Goal: Task Accomplishment & Management: Use online tool/utility

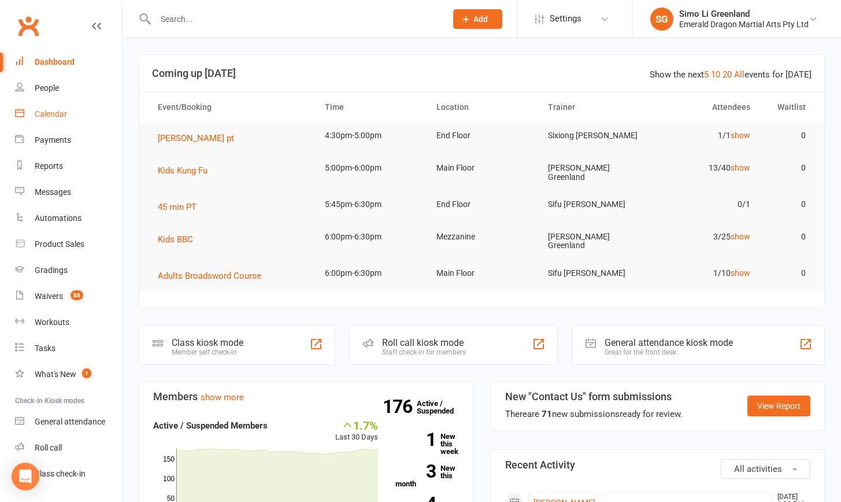
click at [46, 109] on div "Calendar" at bounding box center [51, 113] width 32 height 9
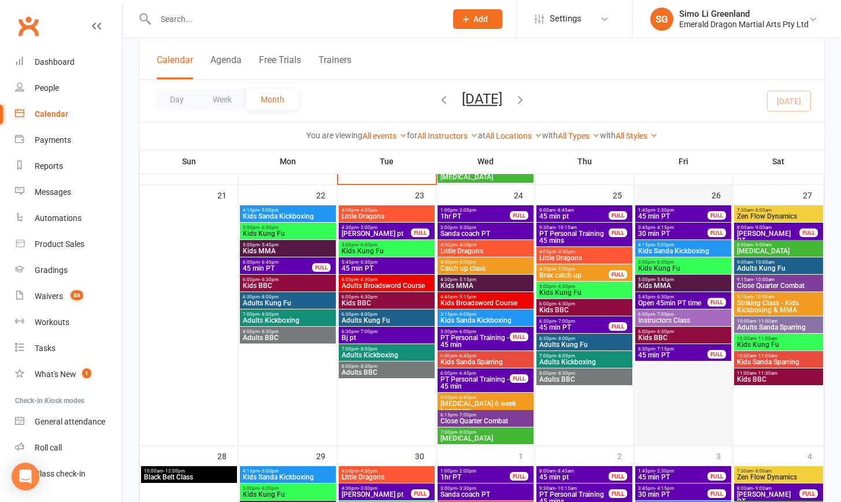
scroll to position [826, 0]
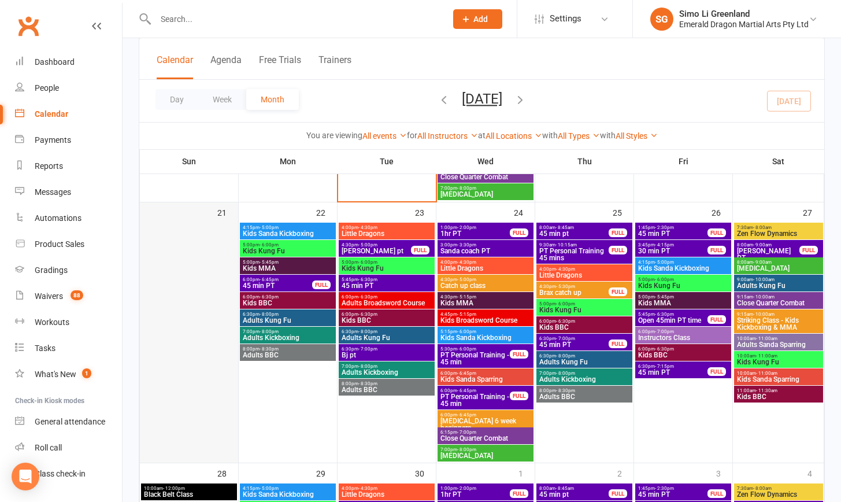
click at [208, 248] on div at bounding box center [189, 342] width 96 height 239
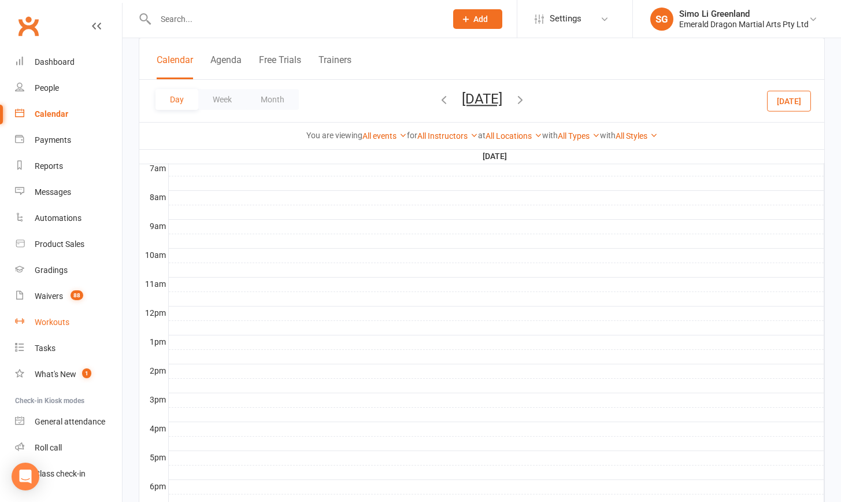
scroll to position [273, 0]
click at [47, 270] on div "Gradings" at bounding box center [51, 269] width 33 height 9
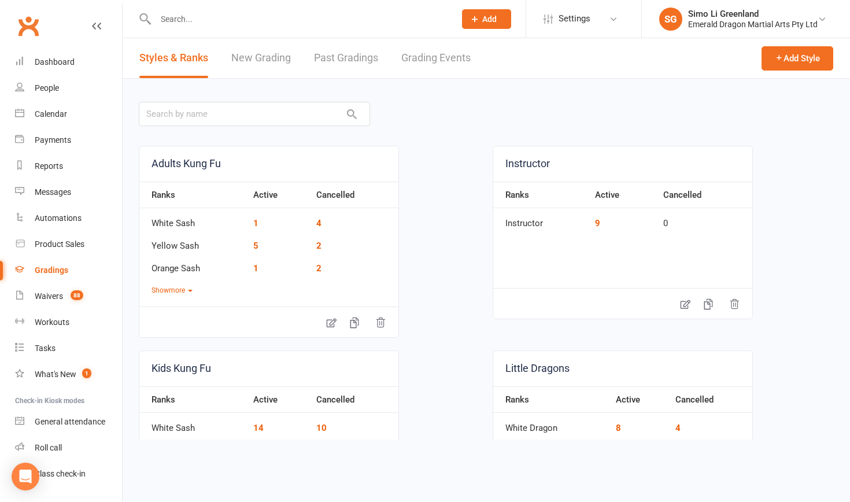
click at [431, 57] on link "Grading Events" at bounding box center [435, 58] width 69 height 40
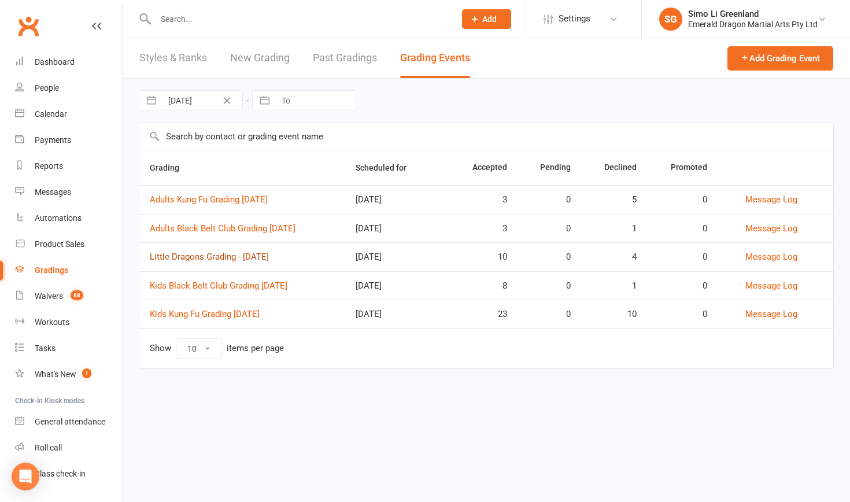
click at [243, 257] on link "Little Dragons Grading - September 2025" at bounding box center [209, 256] width 119 height 10
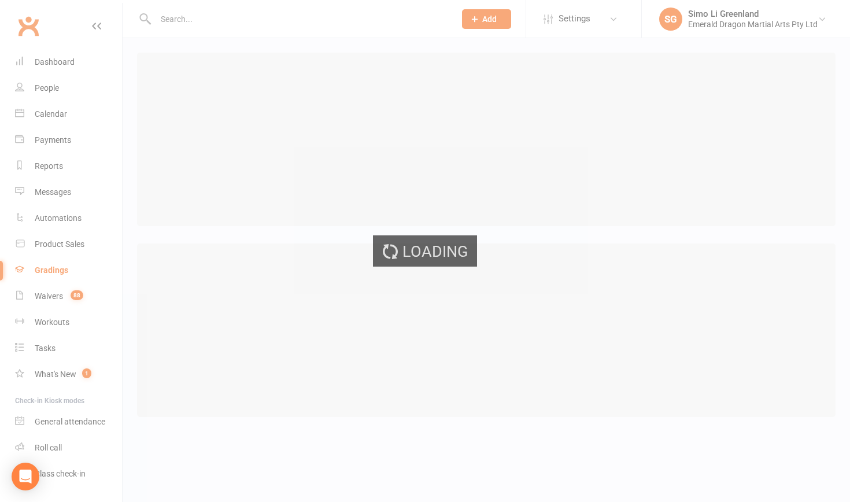
click at [243, 257] on div "Loading" at bounding box center [425, 251] width 850 height 502
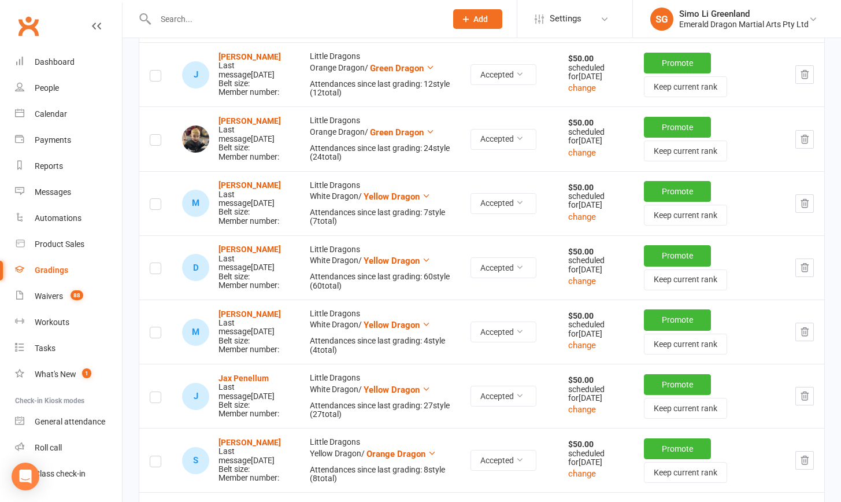
scroll to position [382, 0]
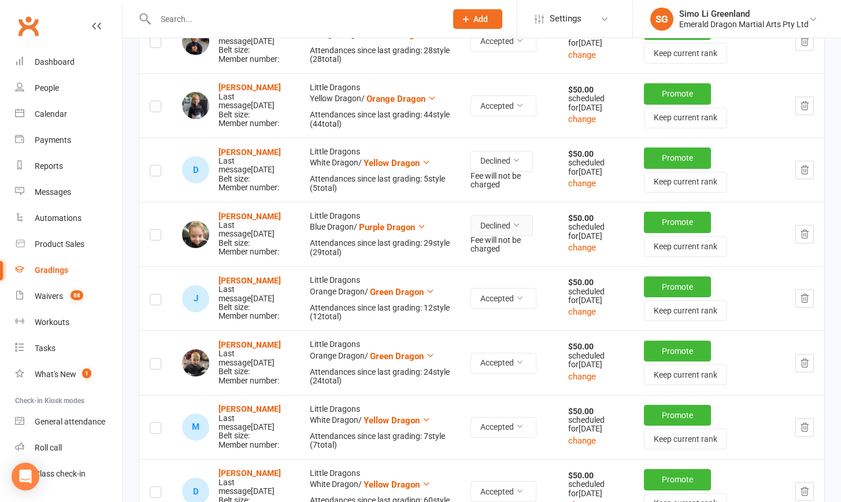
click at [453, 236] on button "Declined" at bounding box center [501, 225] width 62 height 21
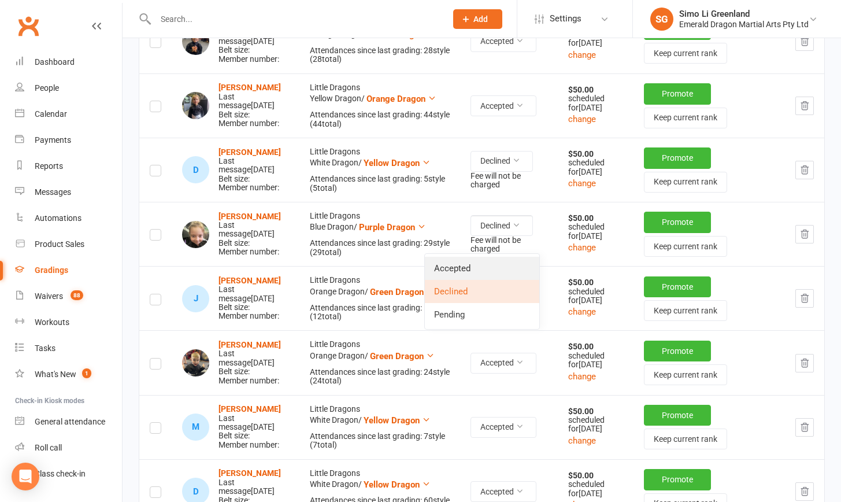
click at [453, 266] on link "Accepted" at bounding box center [482, 268] width 114 height 23
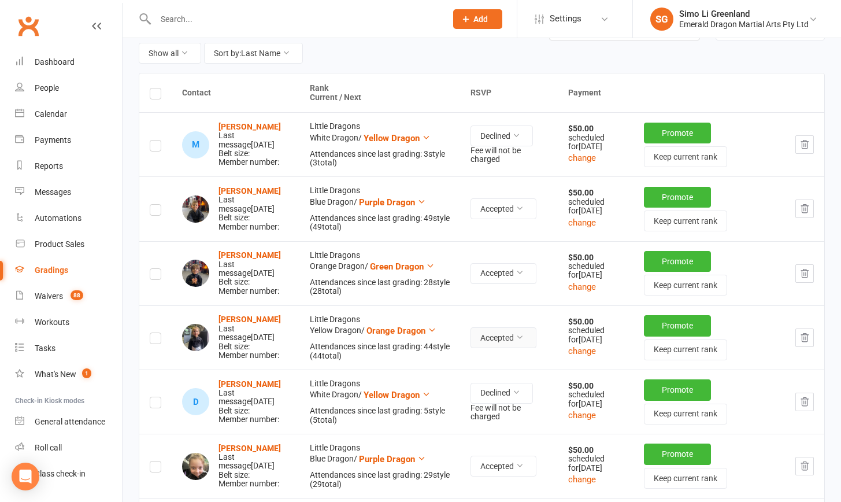
scroll to position [0, 0]
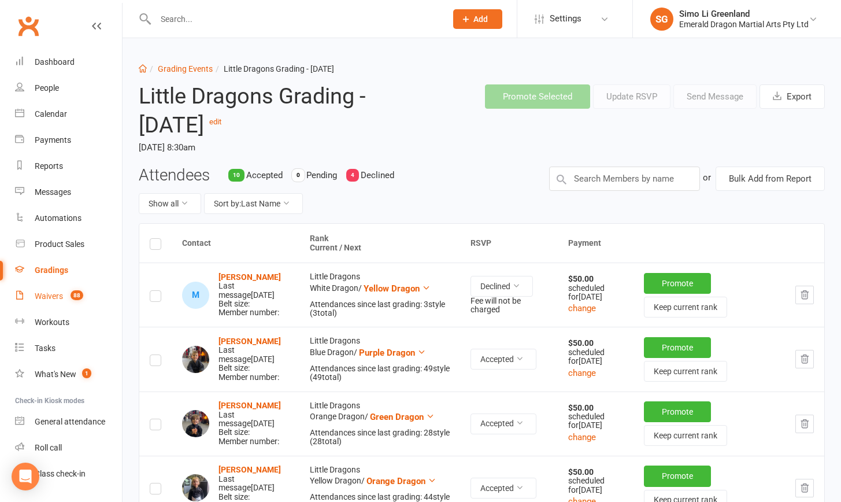
click at [46, 294] on div "Waivers" at bounding box center [49, 295] width 28 height 9
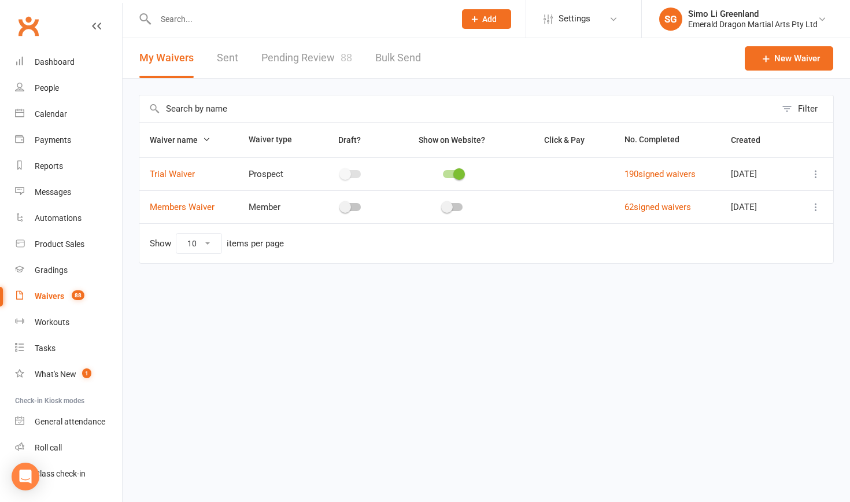
click at [322, 54] on link "Pending Review 88" at bounding box center [306, 58] width 91 height 40
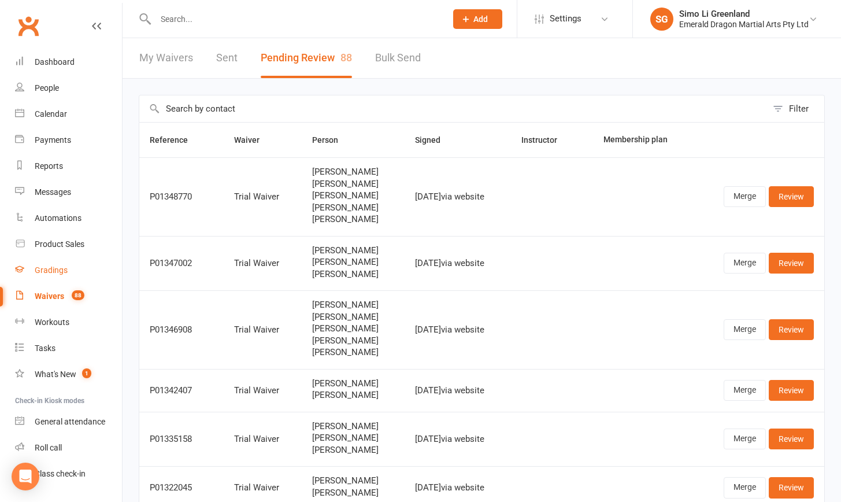
click at [52, 267] on div "Gradings" at bounding box center [51, 269] width 33 height 9
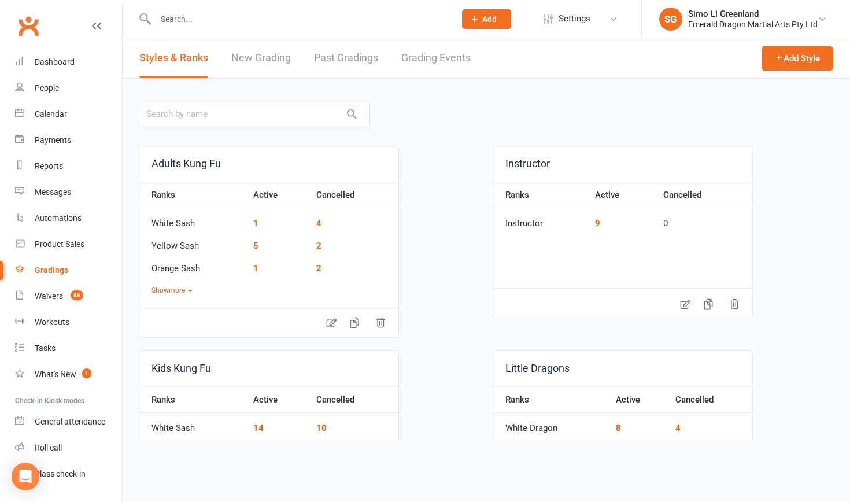
click at [444, 61] on link "Grading Events" at bounding box center [435, 58] width 69 height 40
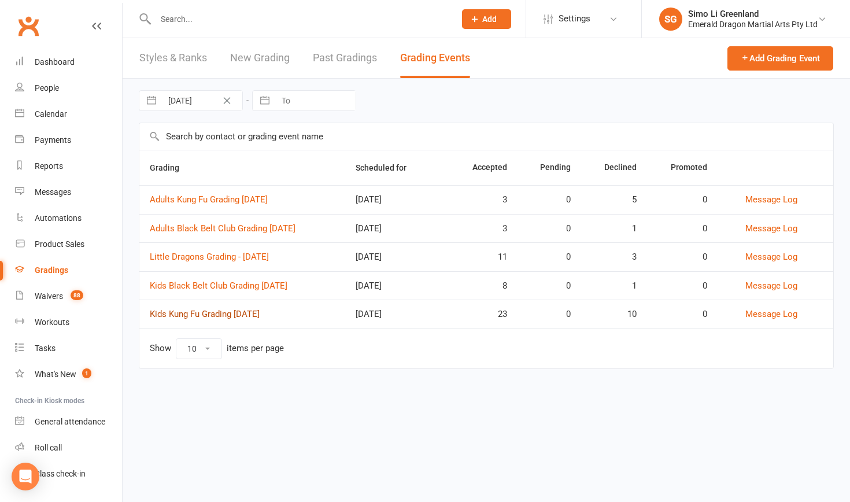
click at [209, 314] on link "Kids Kung Fu Grading September 2025" at bounding box center [205, 314] width 110 height 10
click at [233, 285] on link "Kids Black Belt Club Grading September 2025" at bounding box center [219, 285] width 138 height 10
click at [240, 315] on link "Kids Kung Fu Grading September 2025" at bounding box center [205, 314] width 110 height 10
click at [259, 310] on link "Kids Kung Fu Grading September 2025" at bounding box center [205, 314] width 110 height 10
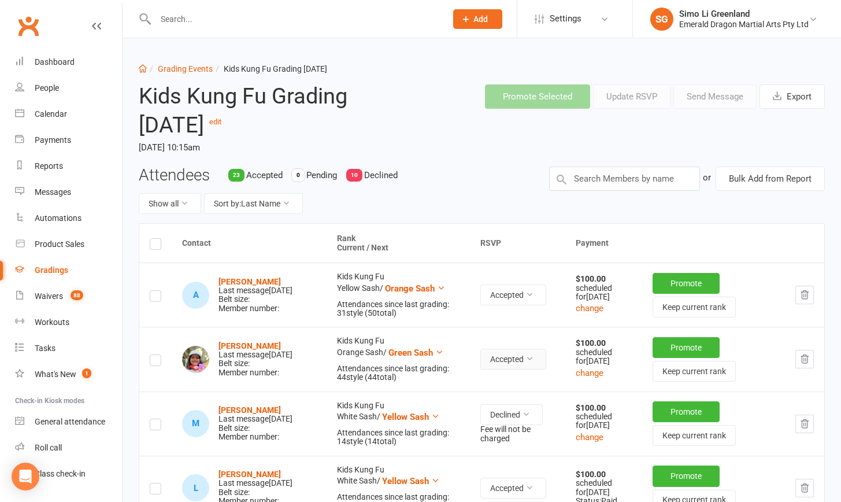
scroll to position [181, 0]
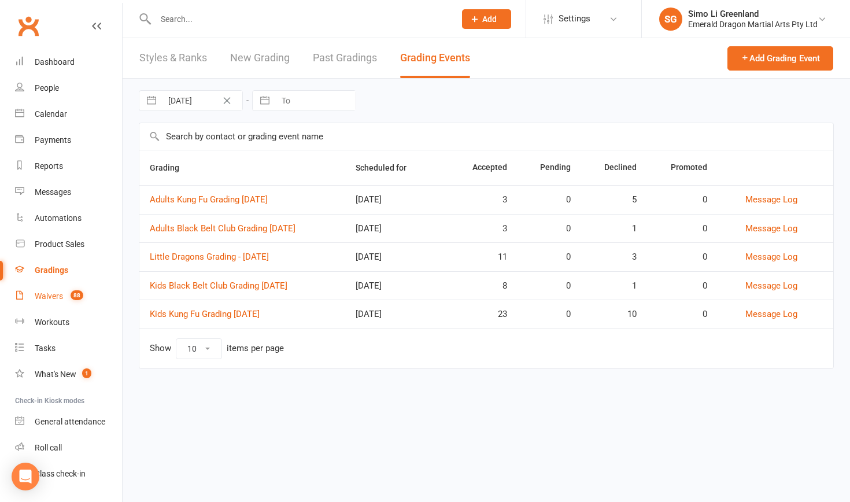
click at [53, 287] on link "Waivers 88" at bounding box center [68, 296] width 107 height 26
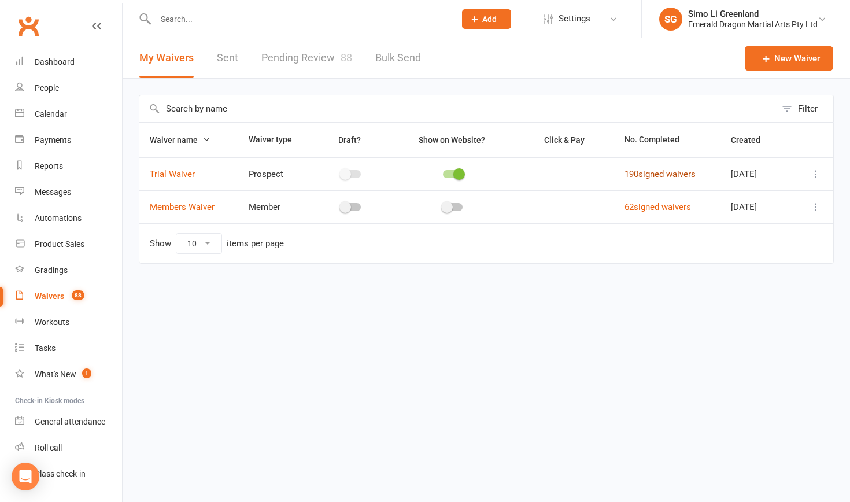
click at [453, 170] on link "190 signed waivers" at bounding box center [659, 174] width 71 height 10
click at [53, 56] on link "Dashboard" at bounding box center [68, 62] width 107 height 26
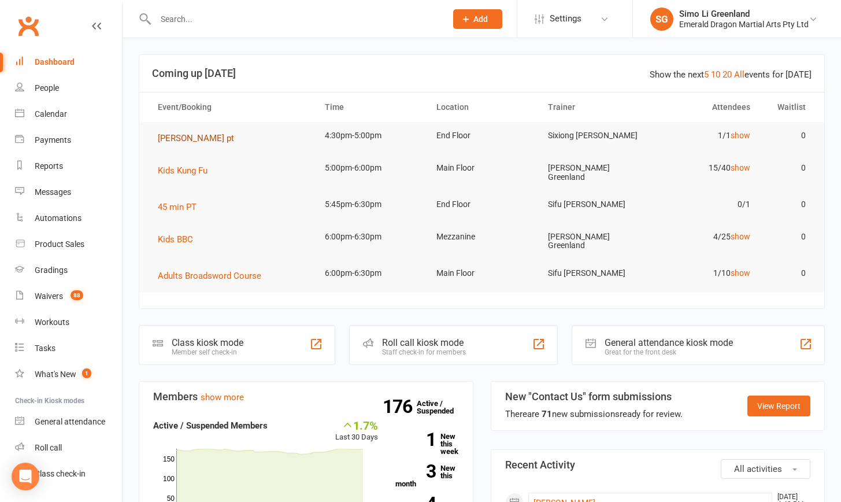
click at [191, 131] on button "Braxton pt" at bounding box center [200, 138] width 84 height 14
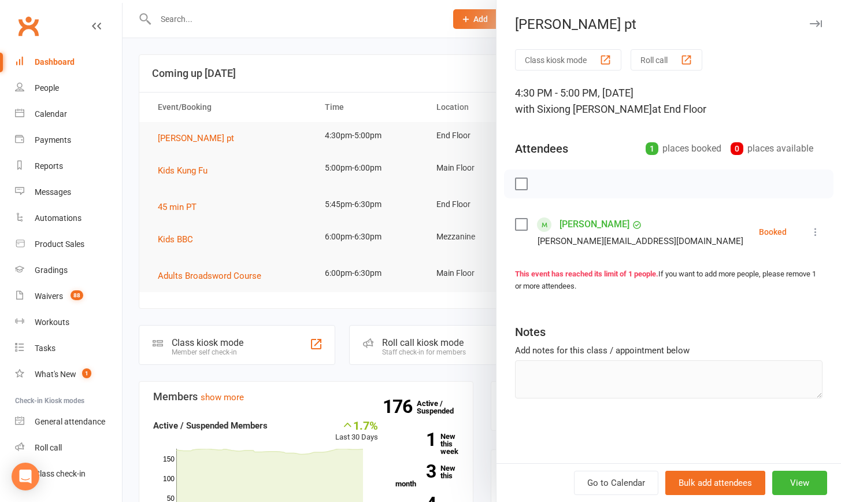
click at [453, 228] on link "Braxton Tarrant" at bounding box center [594, 224] width 70 height 18
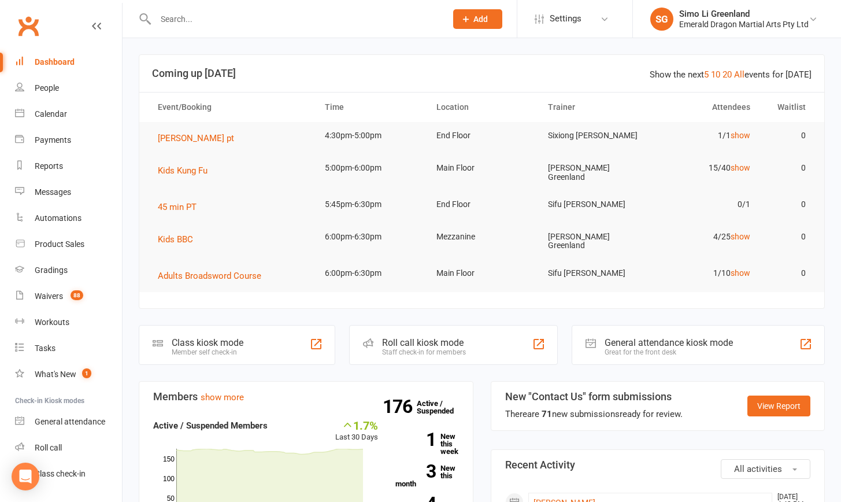
click at [54, 59] on div "Dashboard" at bounding box center [55, 61] width 40 height 9
click at [187, 139] on span "[PERSON_NAME] pt" at bounding box center [196, 138] width 76 height 10
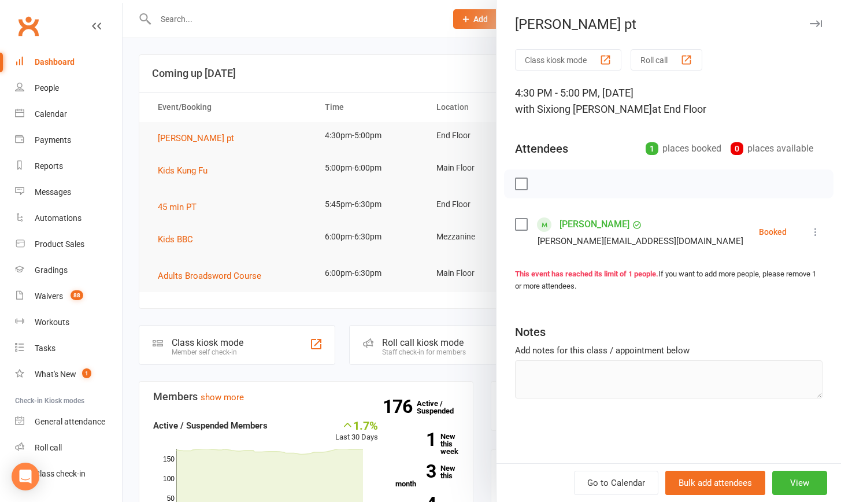
click at [453, 58] on button "Class kiosk mode" at bounding box center [568, 59] width 106 height 21
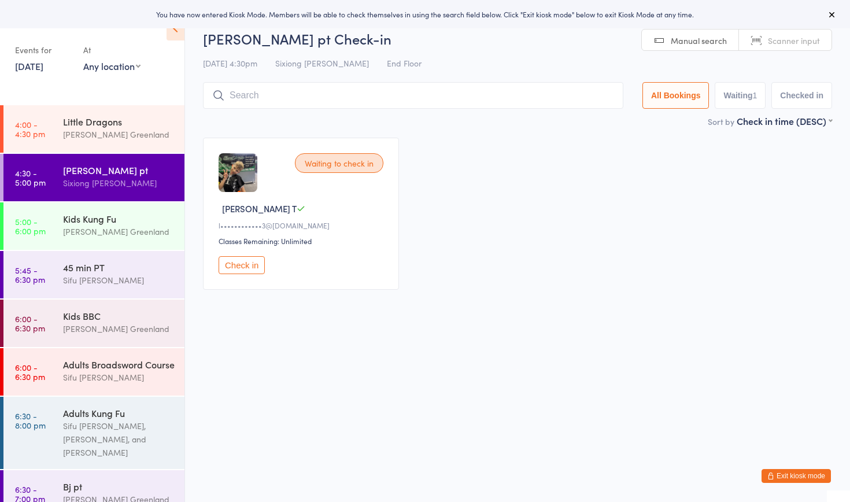
click at [252, 257] on button "Check in" at bounding box center [241, 265] width 46 height 18
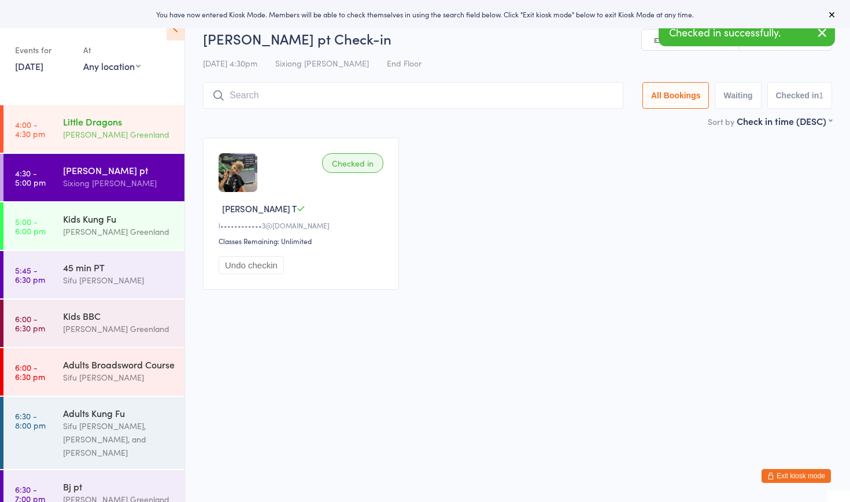
click at [95, 131] on div "[PERSON_NAME] Greenland" at bounding box center [119, 134] width 112 height 13
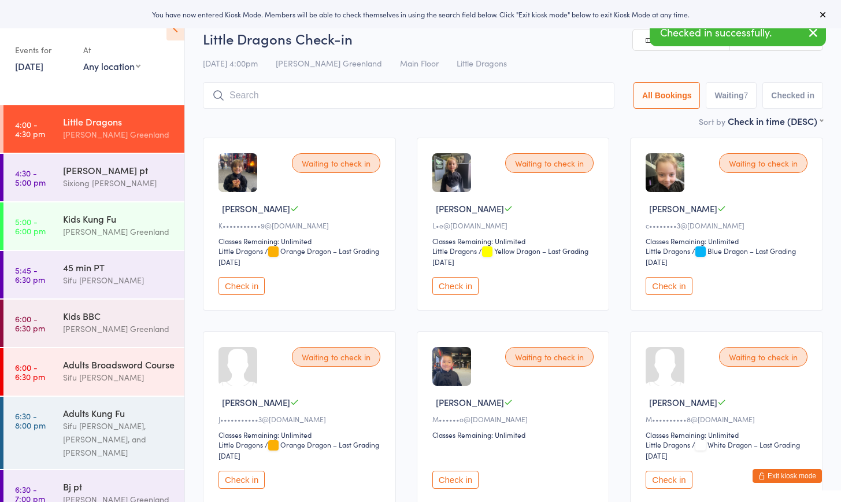
click at [456, 288] on button "Check in" at bounding box center [455, 286] width 46 height 18
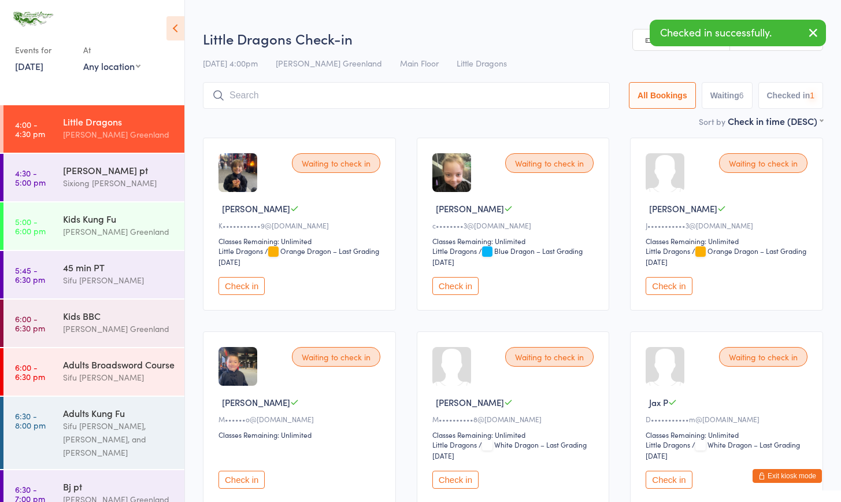
click at [451, 284] on button "Check in" at bounding box center [455, 286] width 46 height 18
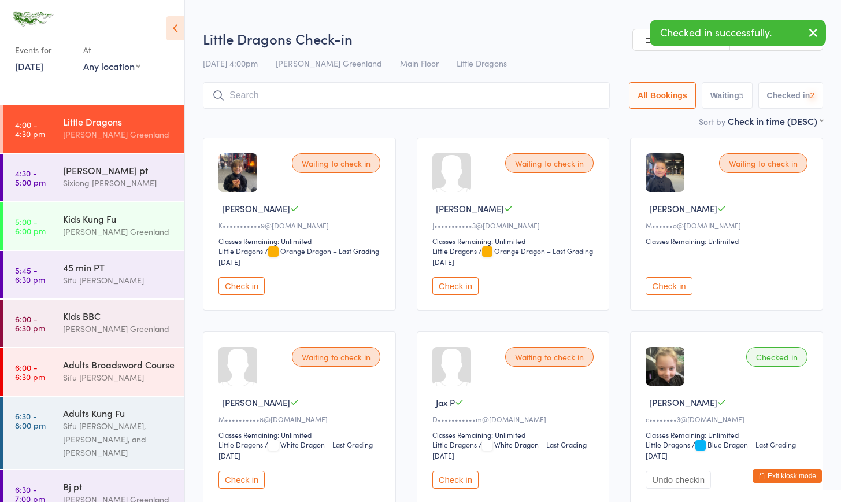
click at [452, 284] on button "Check in" at bounding box center [455, 286] width 46 height 18
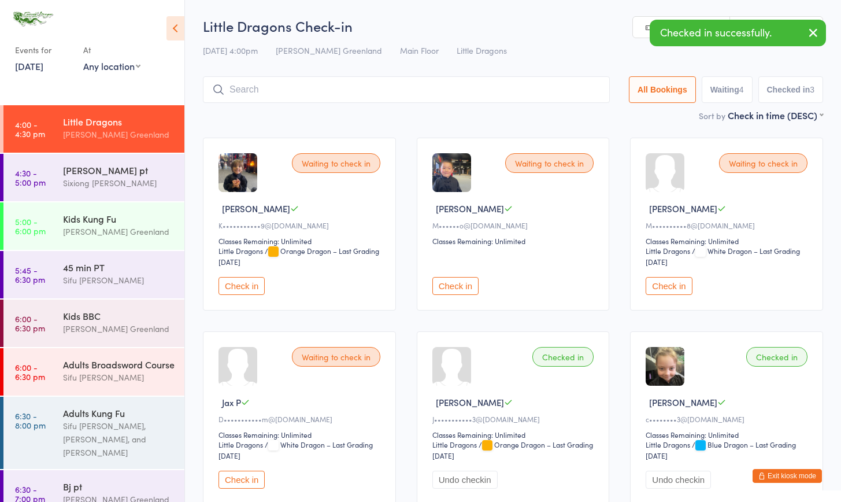
click at [657, 271] on div "Waiting to check in Dean M M••••••••••8@hotmail.com Classes Remaining: Unlimite…" at bounding box center [726, 224] width 193 height 173
click at [672, 290] on button "Check in" at bounding box center [669, 286] width 46 height 18
click at [672, 287] on button "Check in" at bounding box center [669, 286] width 46 height 18
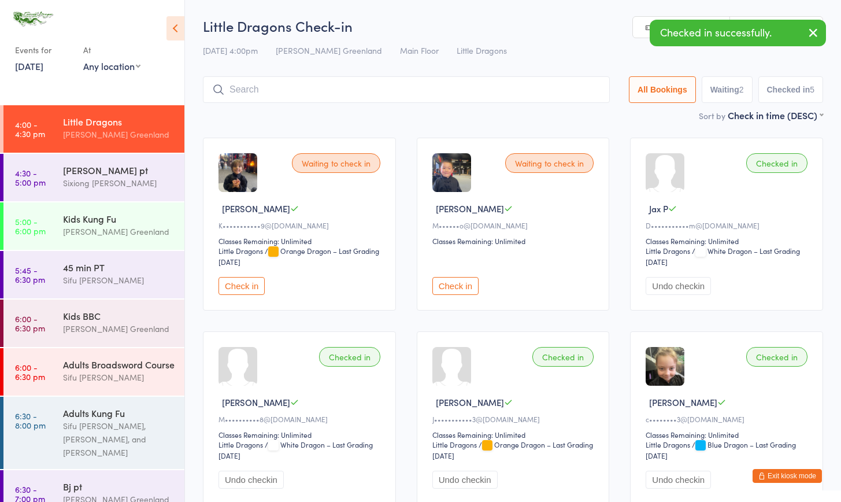
click at [296, 87] on input "search" at bounding box center [406, 89] width 407 height 27
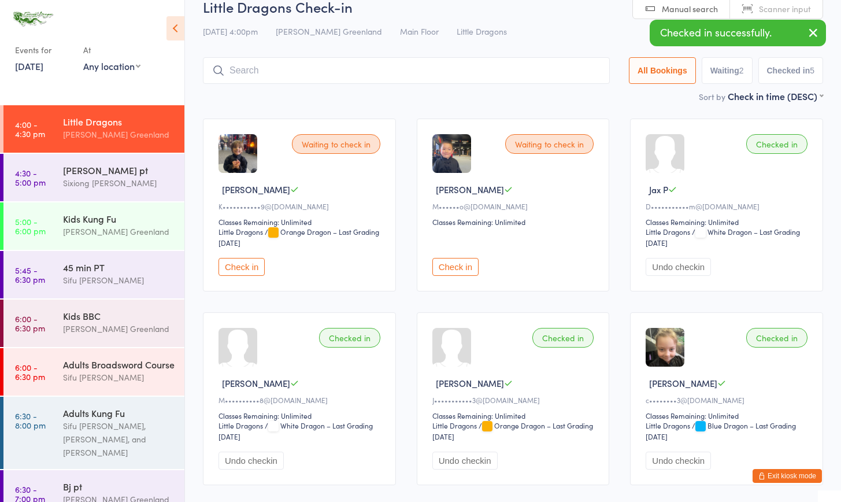
scroll to position [76, 0]
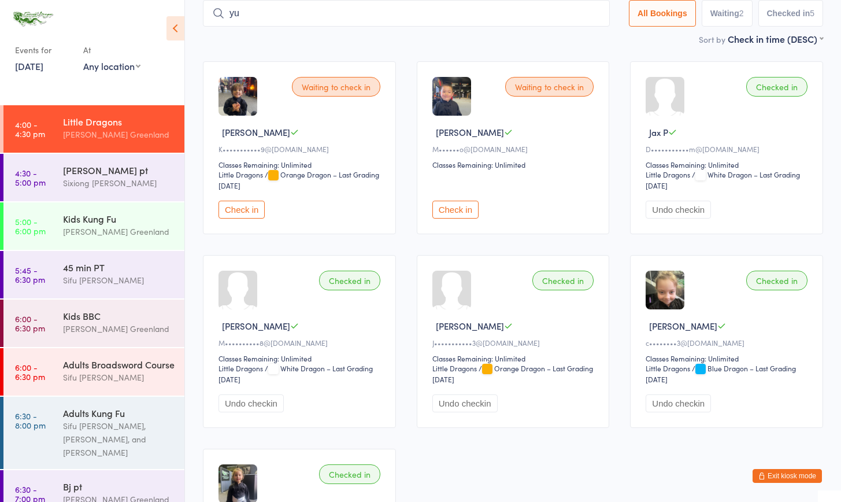
type input "y"
type input "yura"
click at [571, 30] on button "Drop in" at bounding box center [575, 37] width 46 height 17
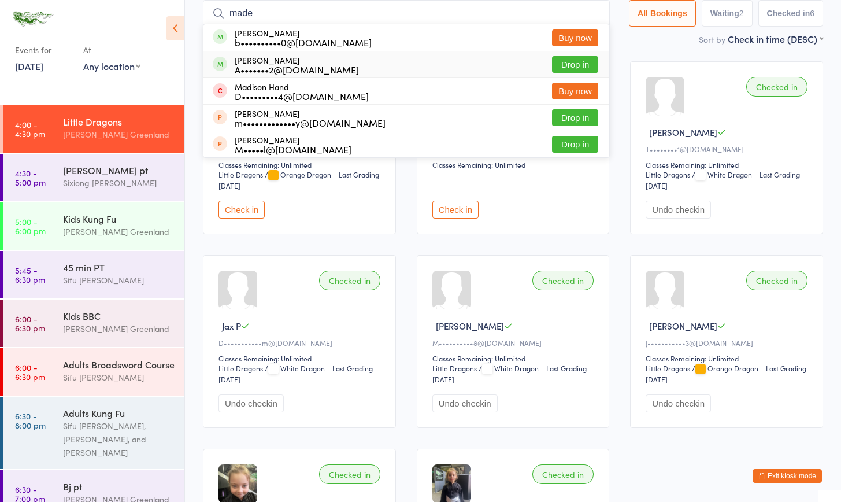
type input "made"
click at [557, 66] on button "Drop in" at bounding box center [575, 64] width 46 height 17
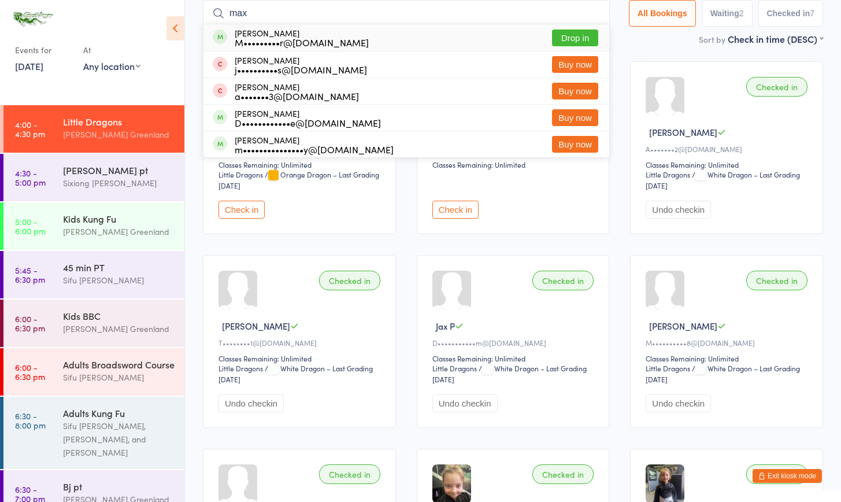
type input "max"
click at [573, 31] on button "Drop in" at bounding box center [575, 37] width 46 height 17
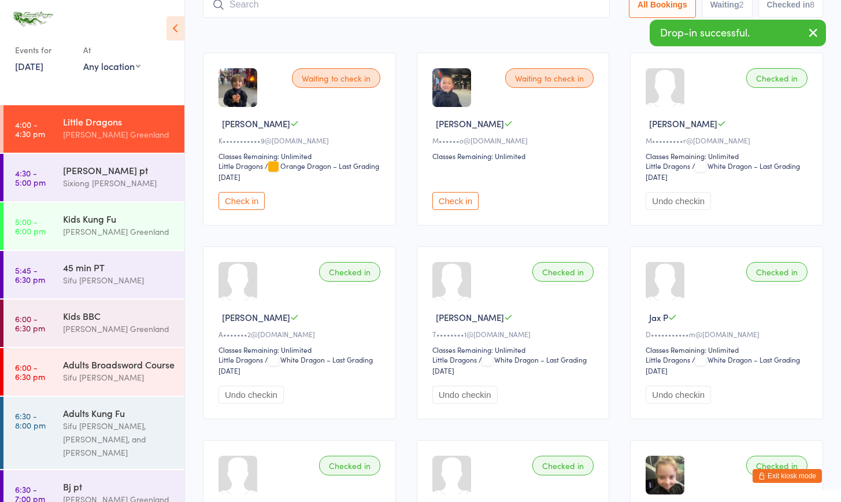
scroll to position [0, 0]
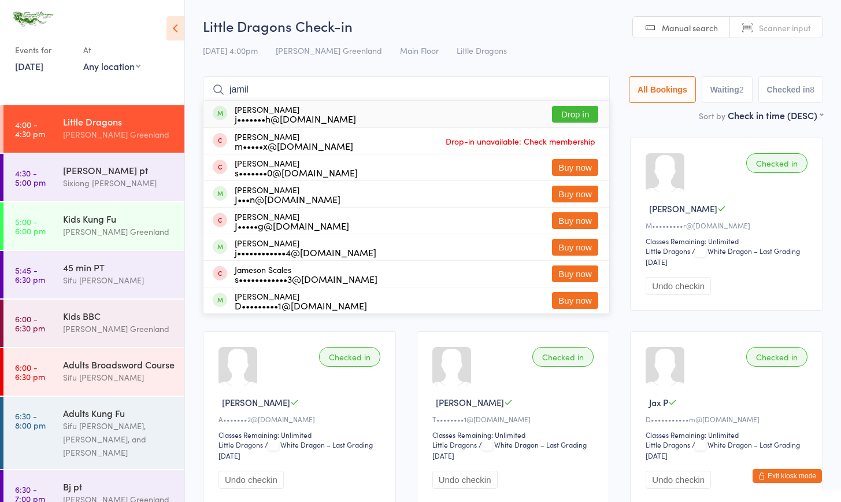
type input "jamil"
click at [557, 117] on button "Drop in" at bounding box center [575, 114] width 46 height 17
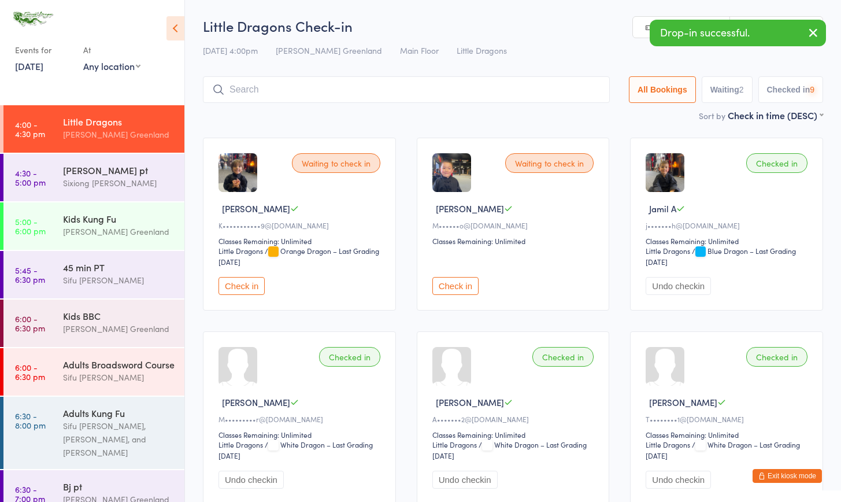
click at [264, 89] on input "search" at bounding box center [406, 89] width 407 height 27
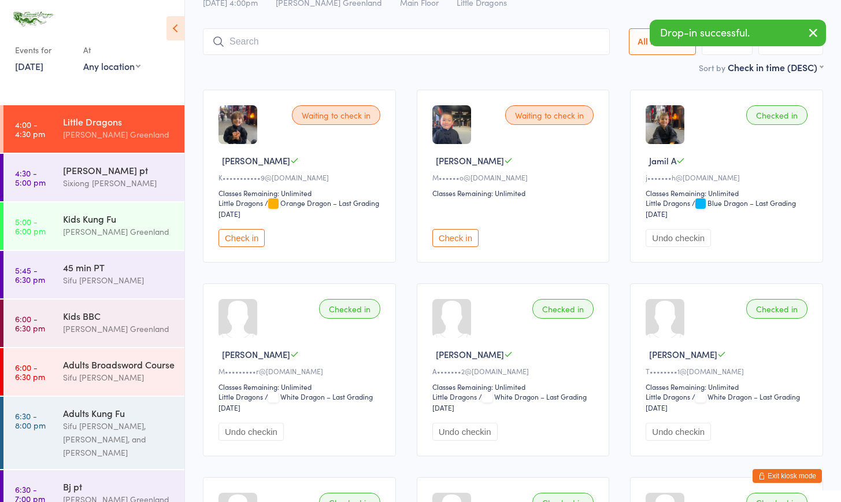
scroll to position [76, 0]
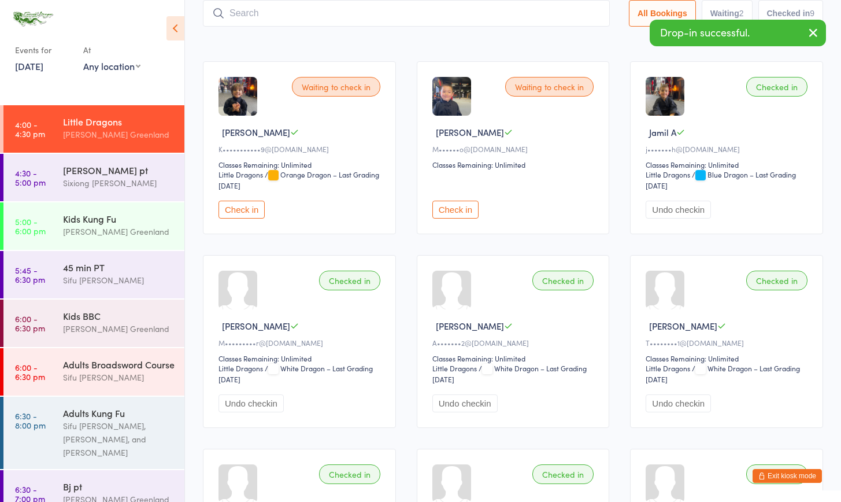
type input "e"
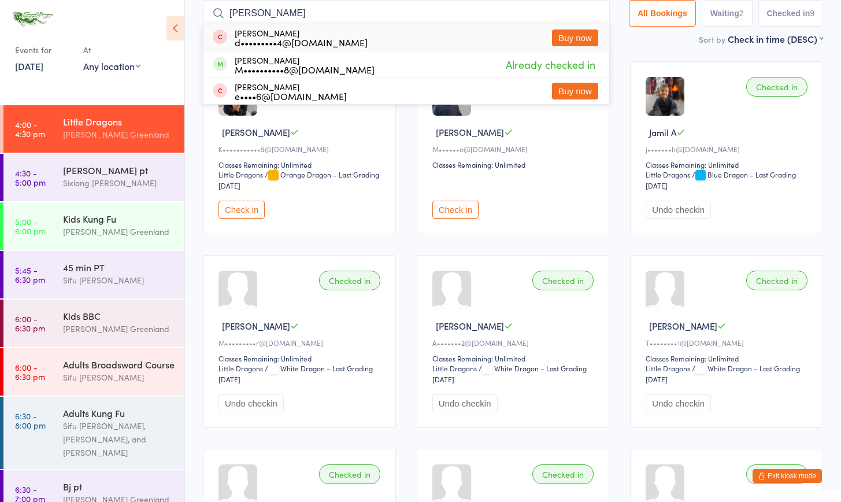
click at [265, 13] on input "dean" at bounding box center [406, 13] width 407 height 27
type input "d"
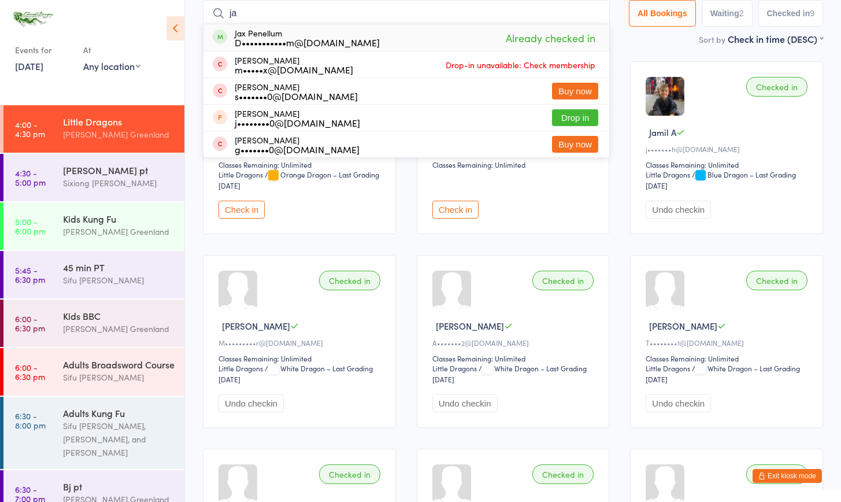
type input "j"
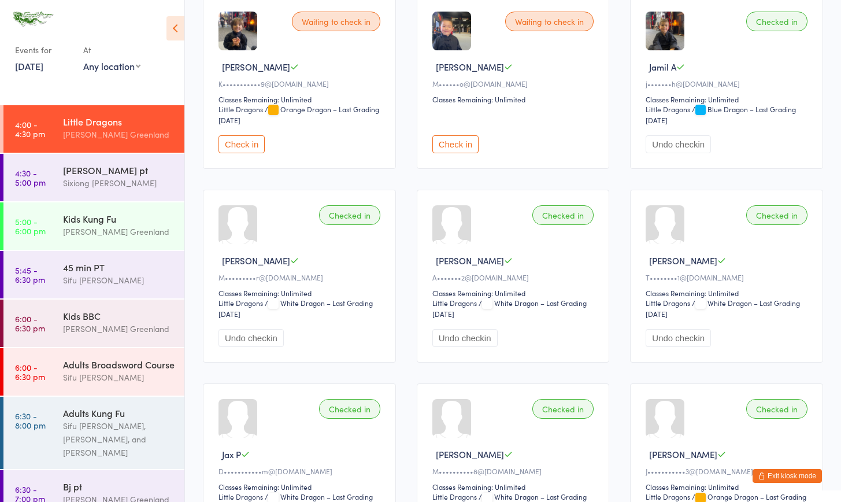
scroll to position [0, 0]
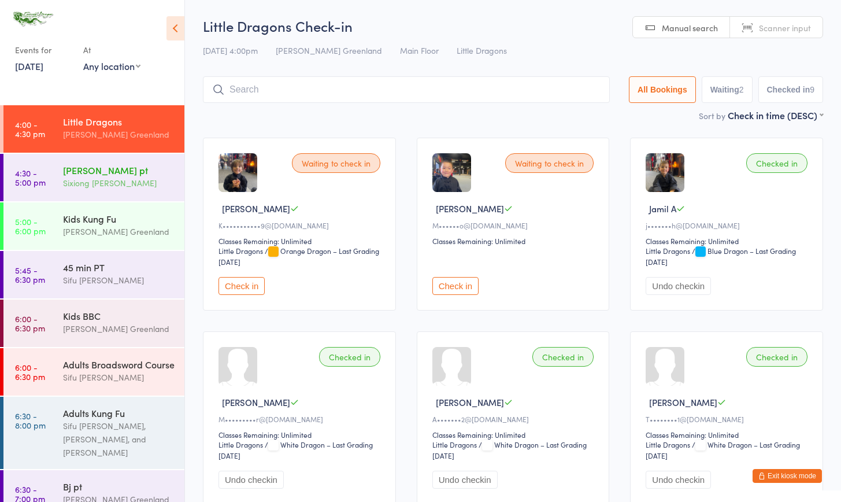
click at [90, 176] on div "[PERSON_NAME] pt" at bounding box center [119, 170] width 112 height 13
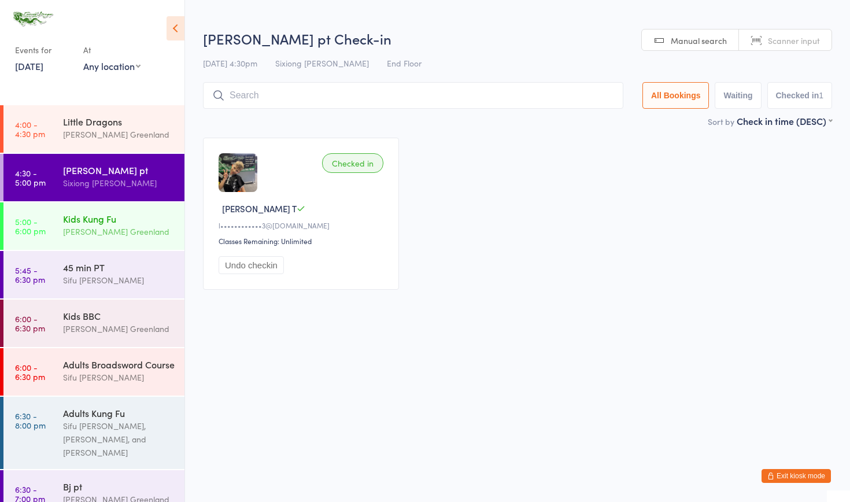
click at [107, 227] on div "[PERSON_NAME] Greenland" at bounding box center [119, 231] width 112 height 13
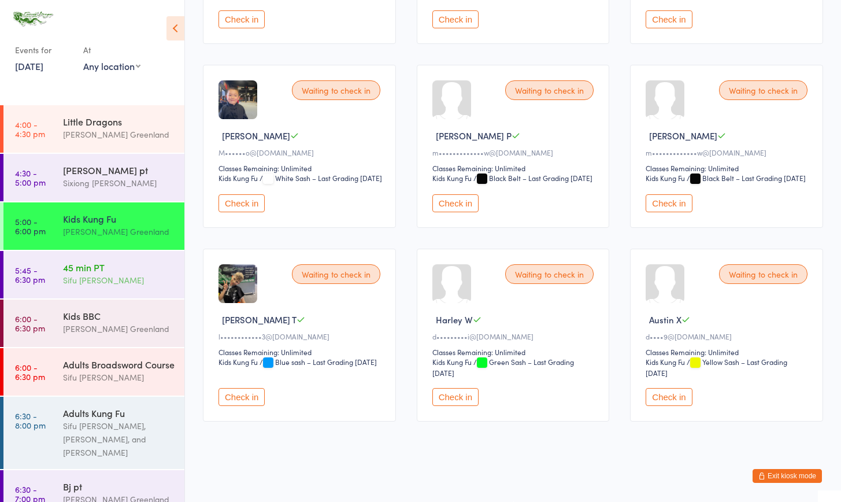
scroll to position [652, 0]
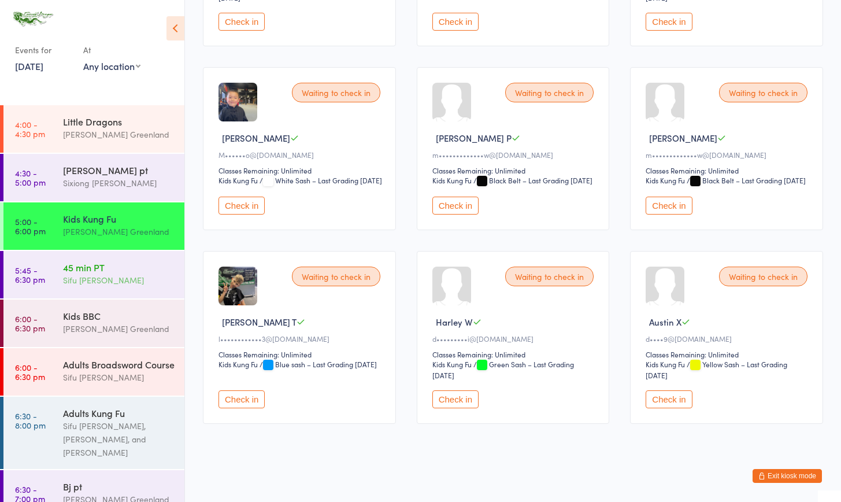
click at [98, 268] on div "45 min PT" at bounding box center [119, 267] width 112 height 13
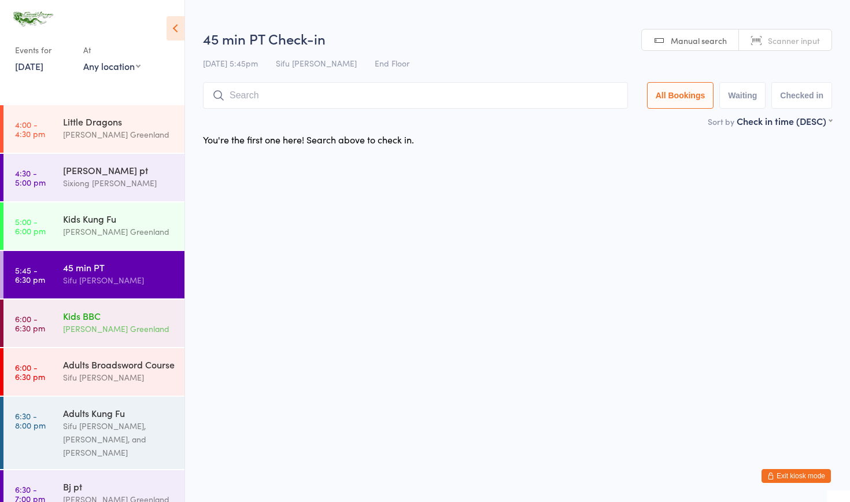
click at [127, 316] on div "Kids BBC" at bounding box center [119, 315] width 112 height 13
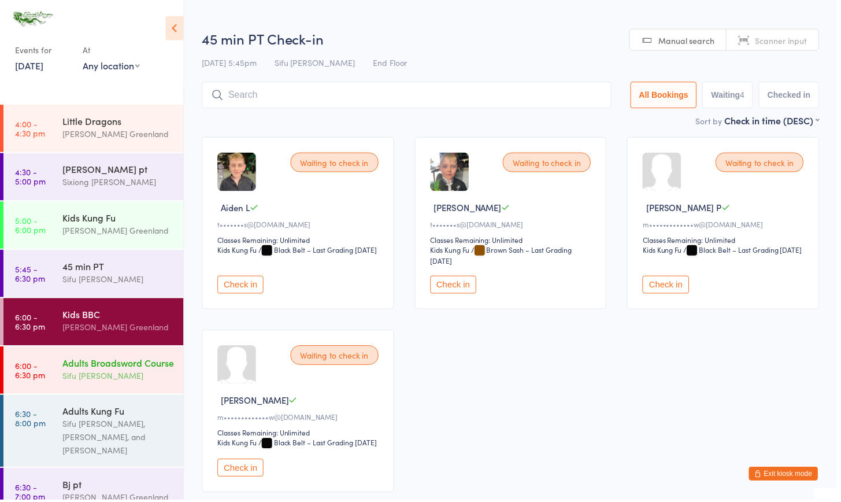
drag, startPoint x: 118, startPoint y: 336, endPoint x: 134, endPoint y: 368, distance: 35.2
click at [118, 336] on div "Kids BBC Sifu Riley Greenland" at bounding box center [123, 322] width 121 height 46
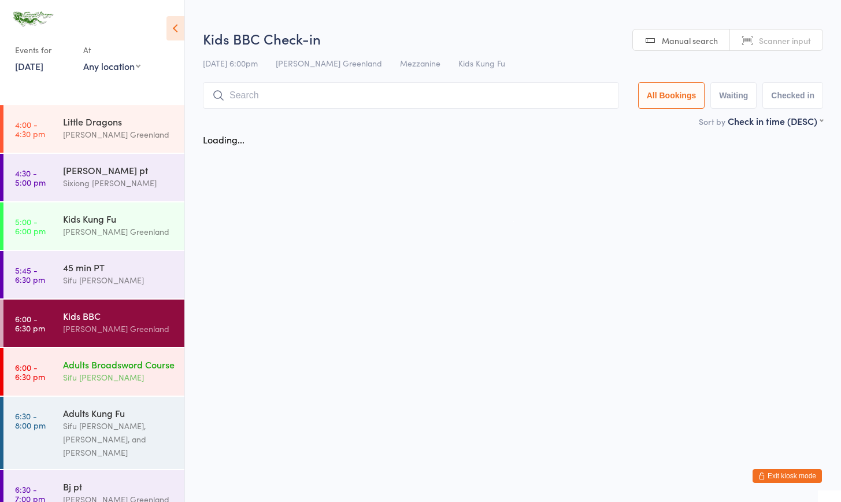
click at [123, 370] on div "Adults Broadsword Course" at bounding box center [119, 364] width 112 height 13
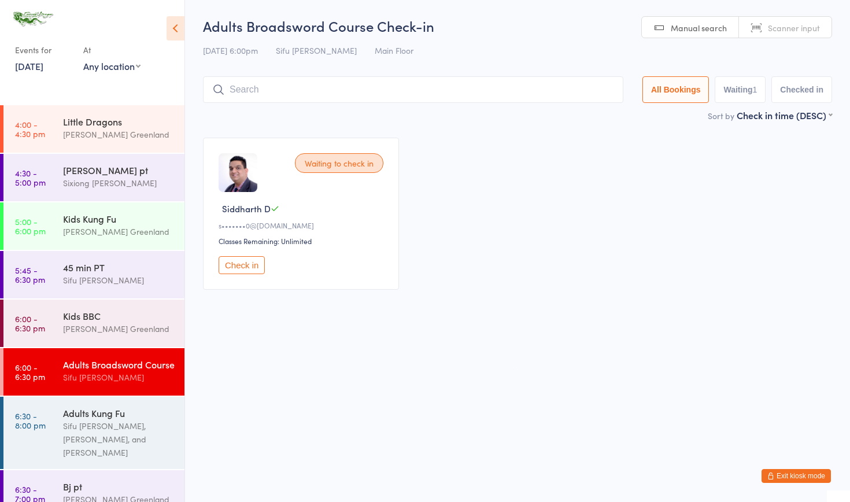
click at [799, 481] on button "Exit kiosk mode" at bounding box center [795, 476] width 69 height 14
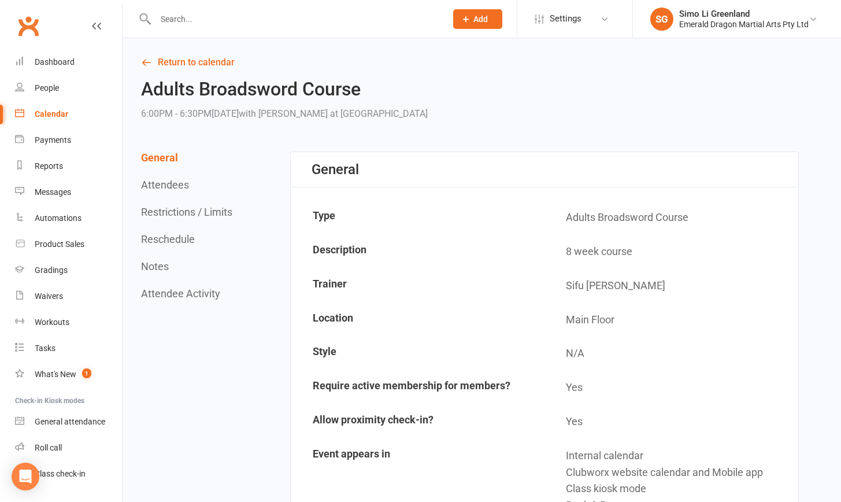
click at [214, 18] on input "text" at bounding box center [295, 19] width 286 height 16
type input "b"
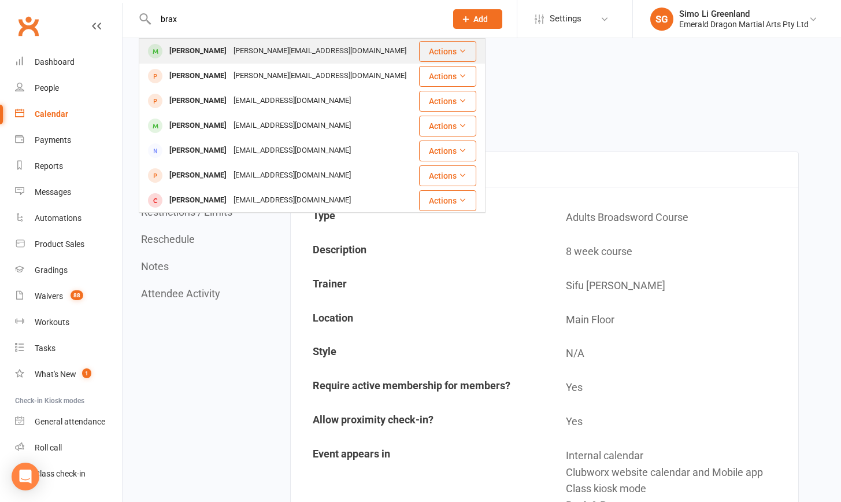
type input "brax"
click at [188, 53] on div "[PERSON_NAME]" at bounding box center [198, 51] width 64 height 17
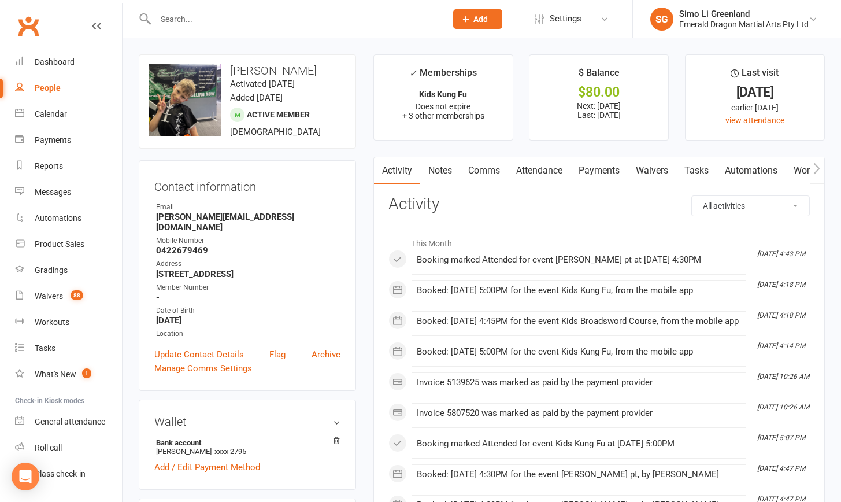
click at [620, 170] on link "Payments" at bounding box center [598, 170] width 57 height 27
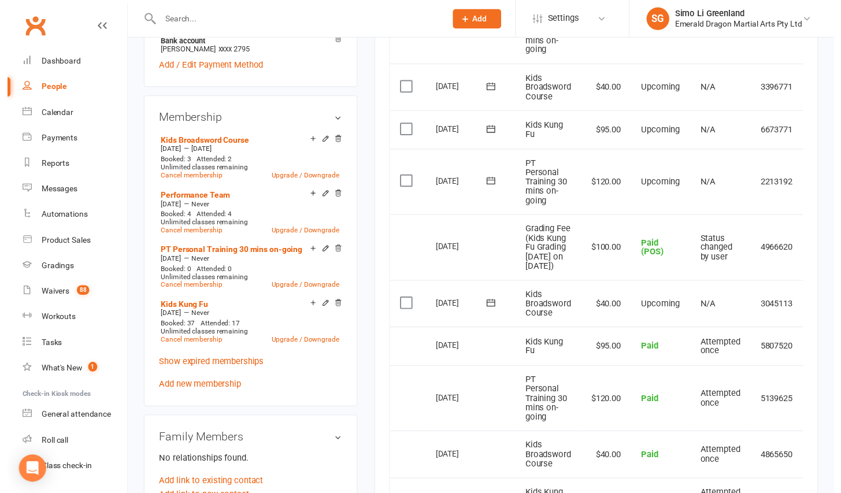
scroll to position [498, 0]
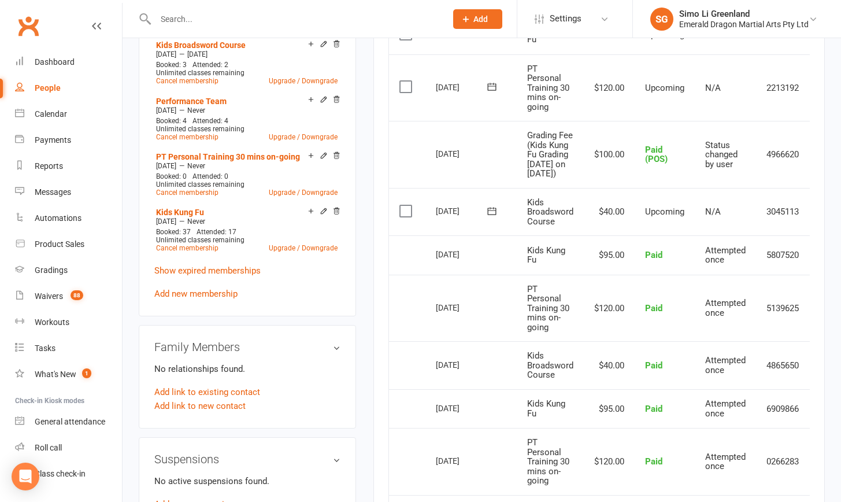
click at [410, 210] on label at bounding box center [407, 211] width 16 height 12
click at [407, 205] on input "checkbox" at bounding box center [403, 205] width 8 height 0
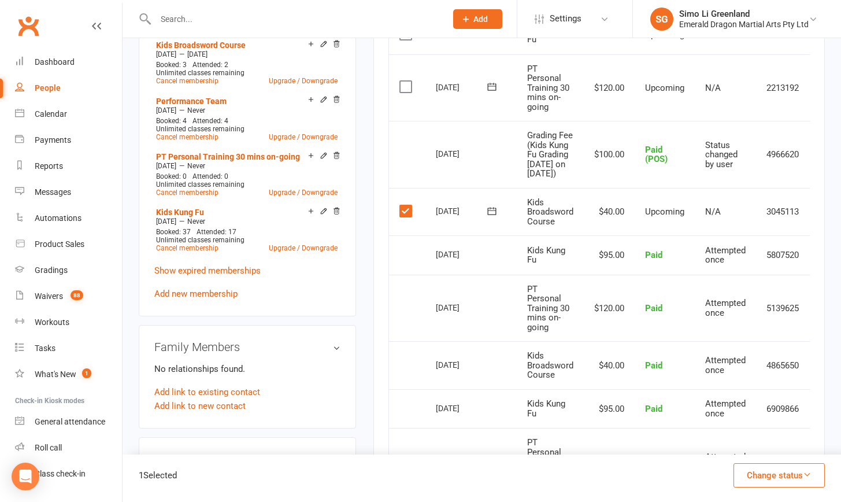
click at [760, 476] on button "Change status" at bounding box center [778, 475] width 91 height 24
click at [736, 402] on link "Paid (POS)" at bounding box center [767, 397] width 114 height 23
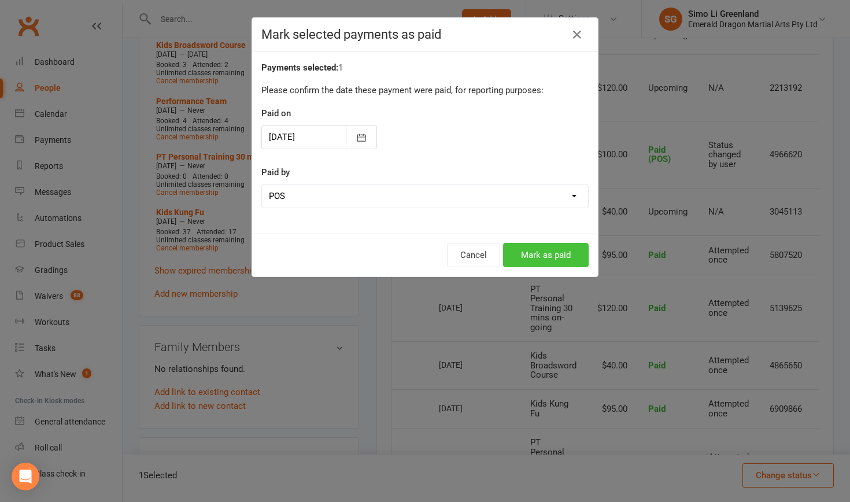
click at [559, 256] on button "Mark as paid" at bounding box center [546, 255] width 86 height 24
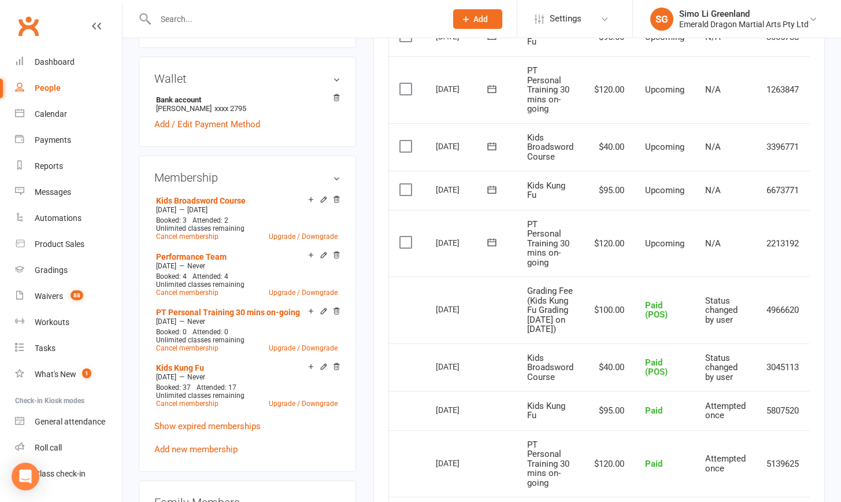
scroll to position [0, 0]
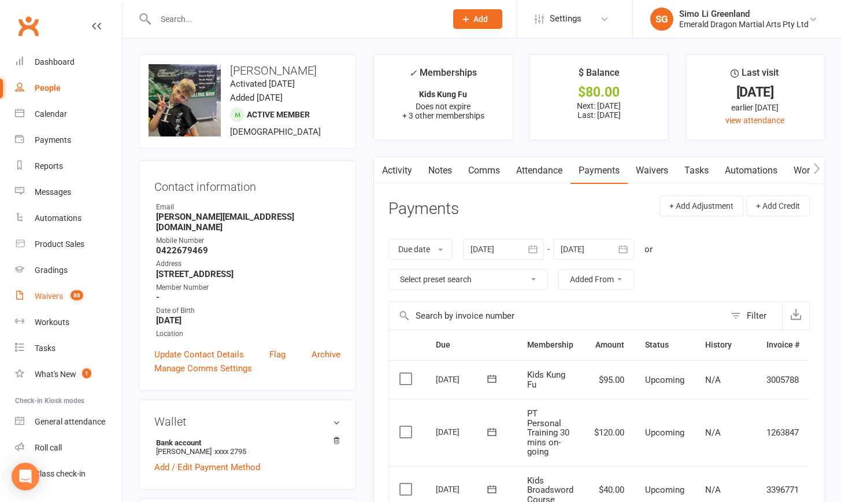
click at [36, 293] on div "Waivers" at bounding box center [49, 295] width 28 height 9
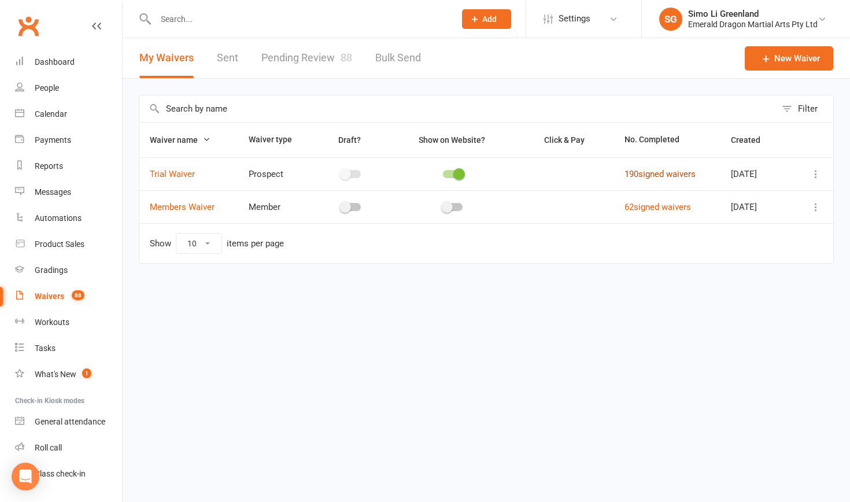
click at [663, 172] on link "190 signed waivers" at bounding box center [659, 174] width 71 height 10
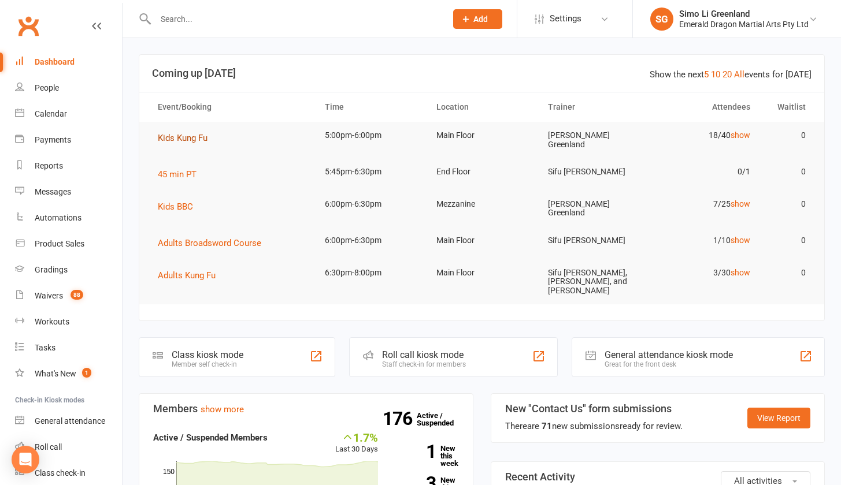
click at [195, 138] on span "Kids Kung Fu" at bounding box center [183, 138] width 50 height 10
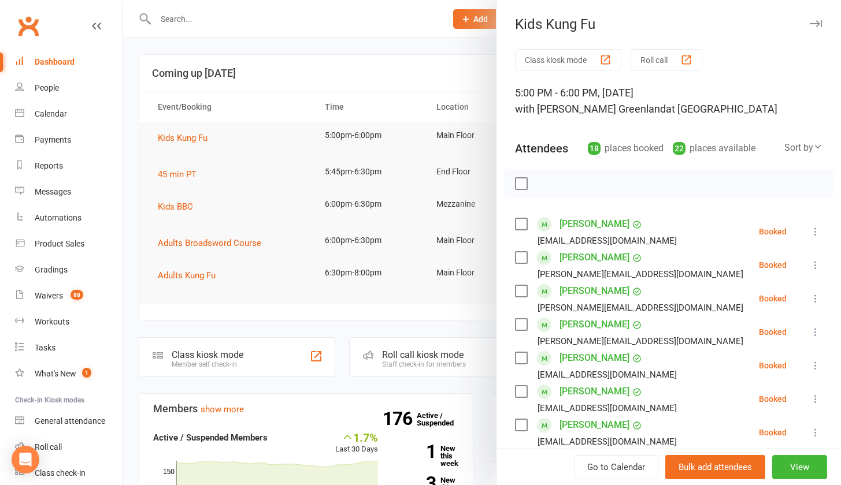
click at [453, 63] on button "Class kiosk mode" at bounding box center [568, 59] width 106 height 21
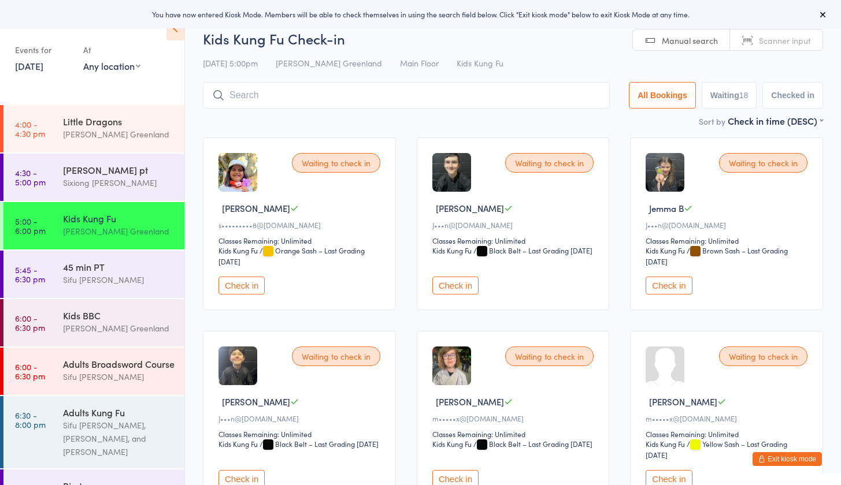
click at [244, 287] on button "Check in" at bounding box center [241, 286] width 46 height 18
click at [432, 288] on button "Check in" at bounding box center [455, 286] width 46 height 18
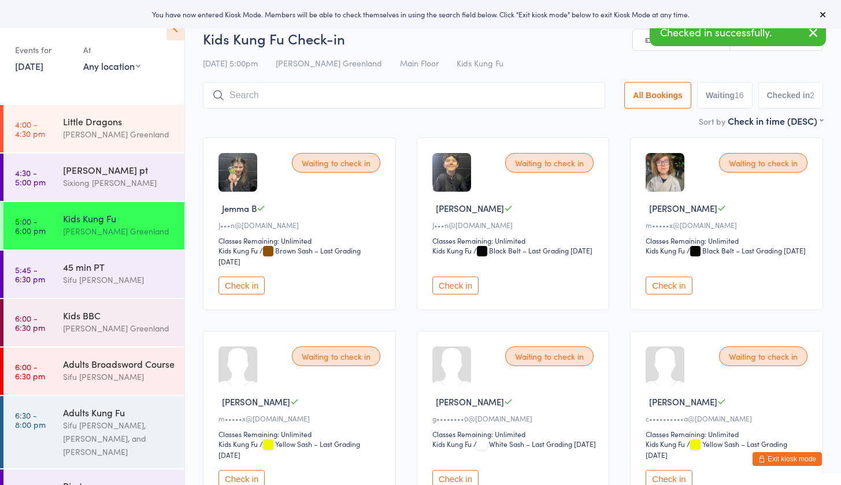
click at [246, 288] on button "Check in" at bounding box center [241, 286] width 46 height 18
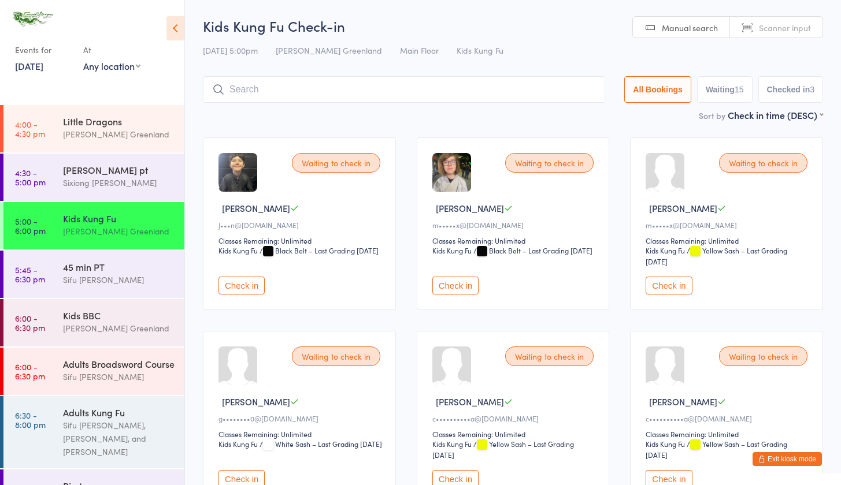
click at [245, 283] on button "Check in" at bounding box center [241, 286] width 46 height 18
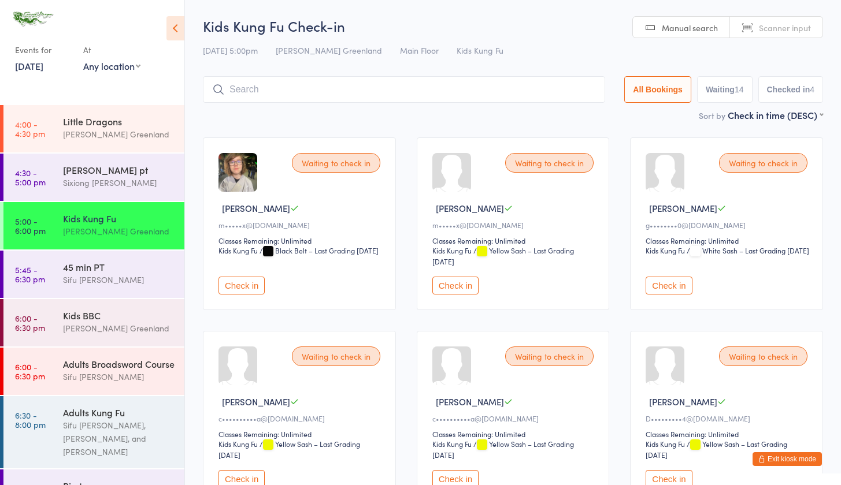
click at [672, 288] on button "Check in" at bounding box center [669, 286] width 46 height 18
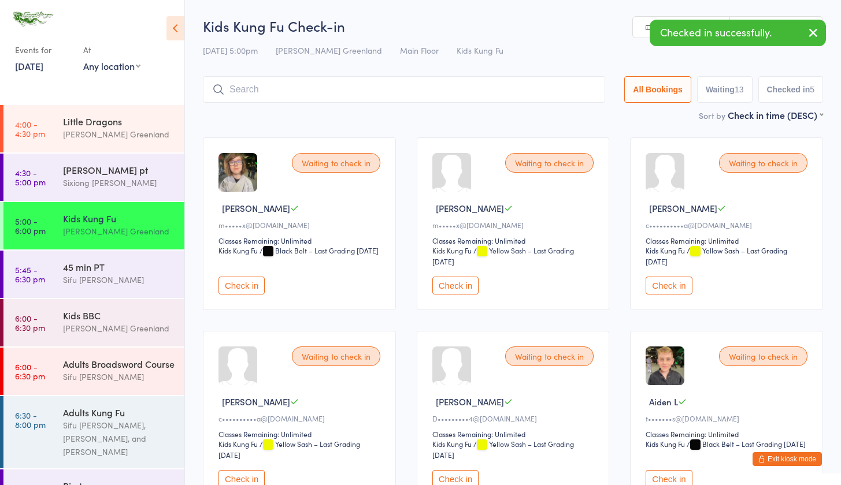
click at [784, 461] on button "Exit kiosk mode" at bounding box center [786, 460] width 69 height 14
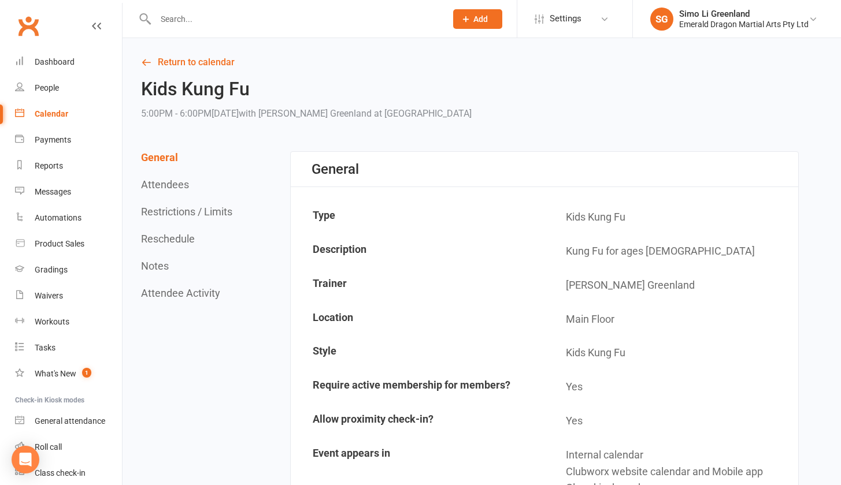
click at [210, 18] on input "text" at bounding box center [295, 19] width 286 height 16
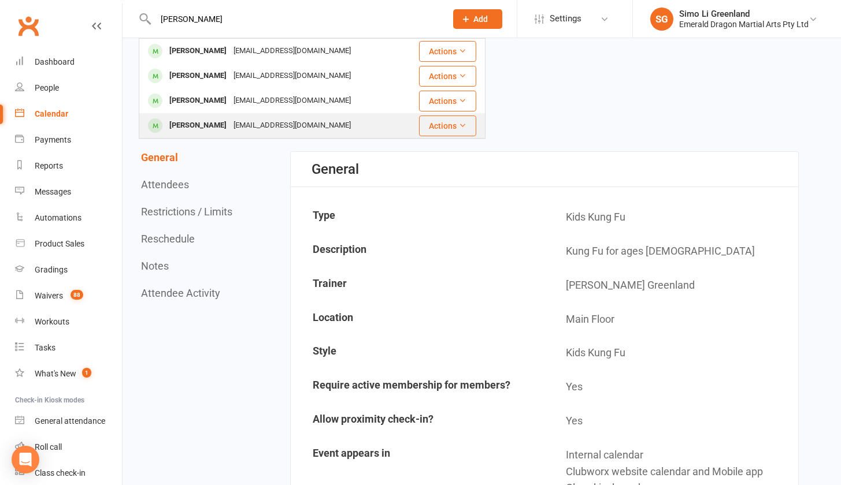
type input "[PERSON_NAME]"
click at [215, 128] on div "Lucas Daniels" at bounding box center [198, 125] width 64 height 17
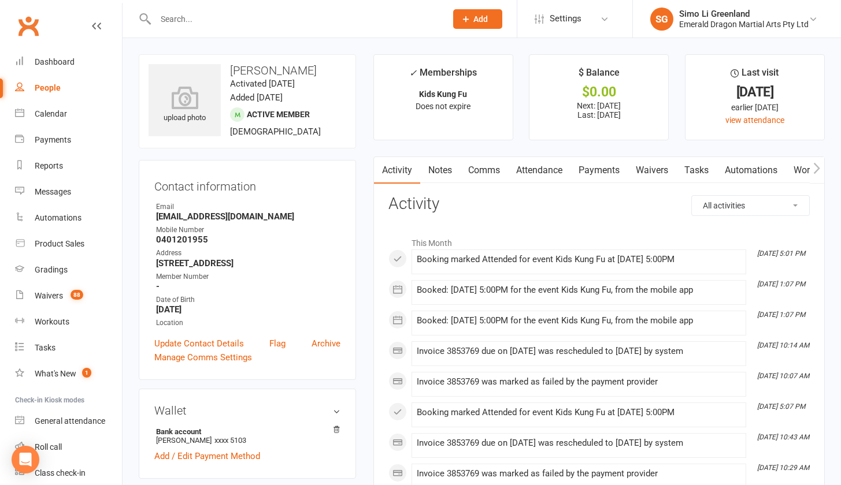
click at [593, 173] on link "Payments" at bounding box center [598, 170] width 57 height 27
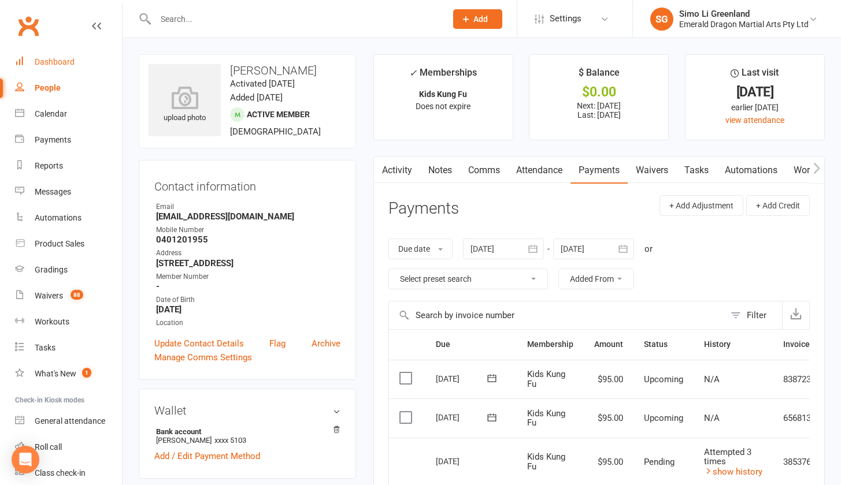
click at [50, 66] on div "Dashboard" at bounding box center [55, 61] width 40 height 9
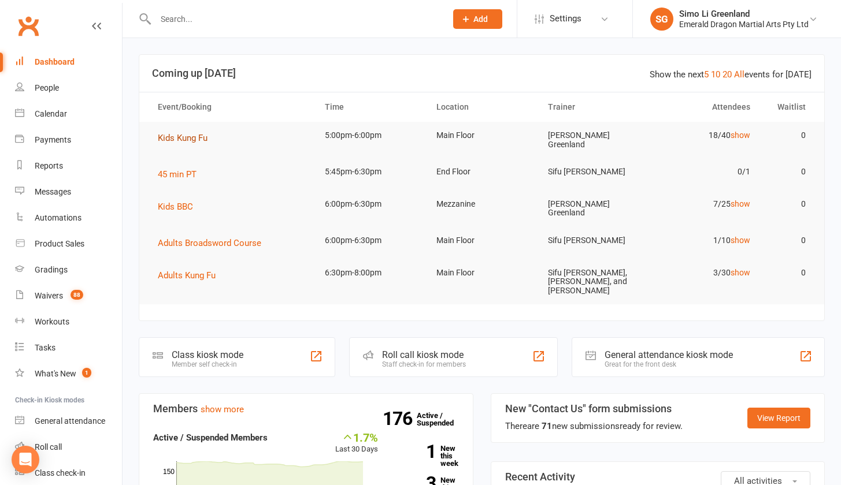
click at [191, 134] on span "Kids Kung Fu" at bounding box center [183, 138] width 50 height 10
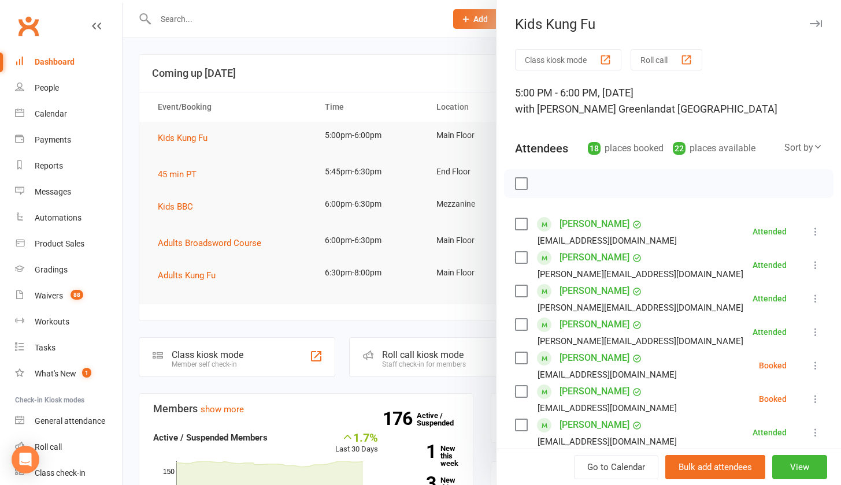
click at [536, 60] on button "Class kiosk mode" at bounding box center [568, 59] width 106 height 21
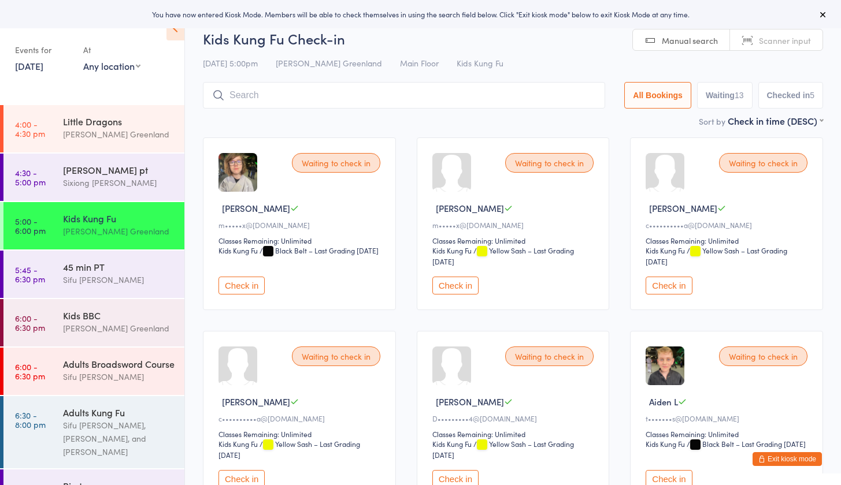
click at [680, 279] on button "Check in" at bounding box center [669, 286] width 46 height 18
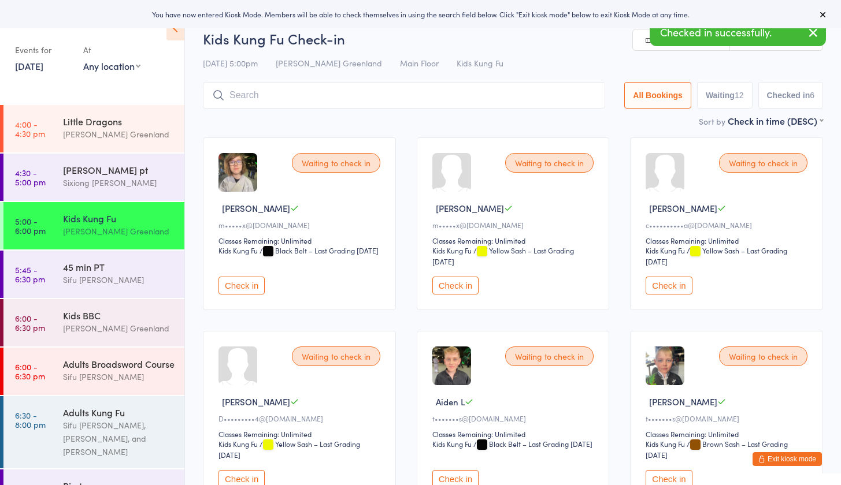
click at [672, 284] on button "Check in" at bounding box center [669, 286] width 46 height 18
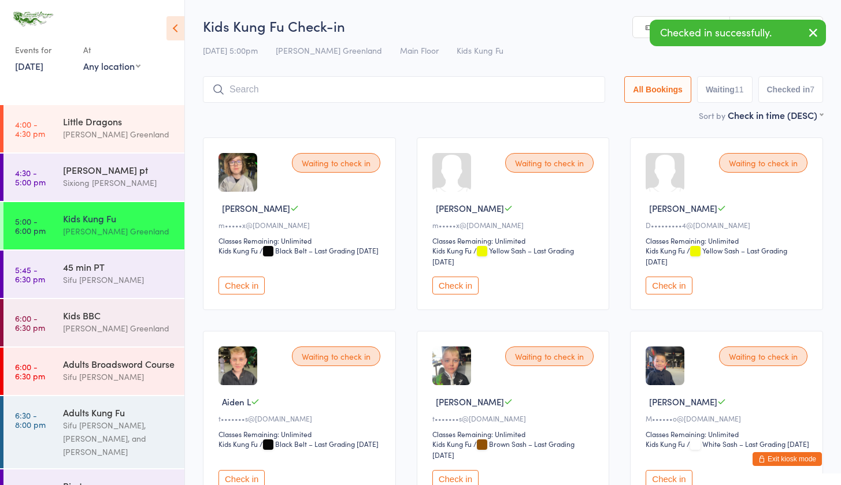
scroll to position [85, 0]
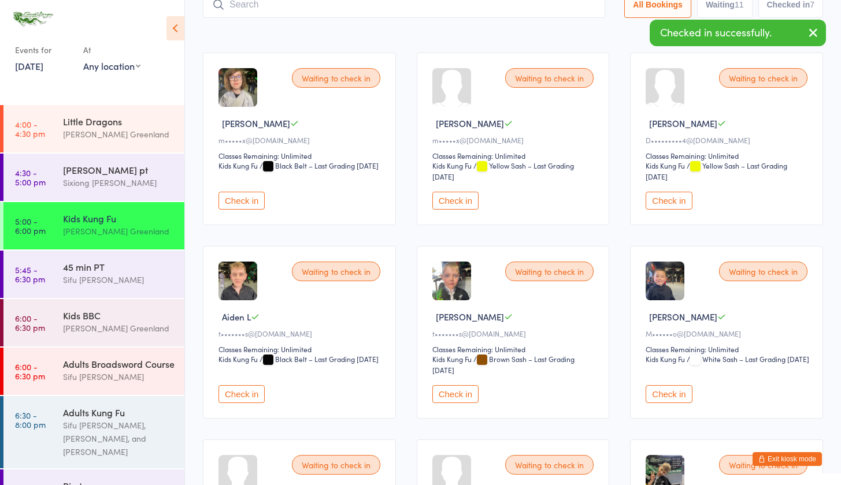
click at [235, 389] on button "Check in" at bounding box center [241, 394] width 46 height 18
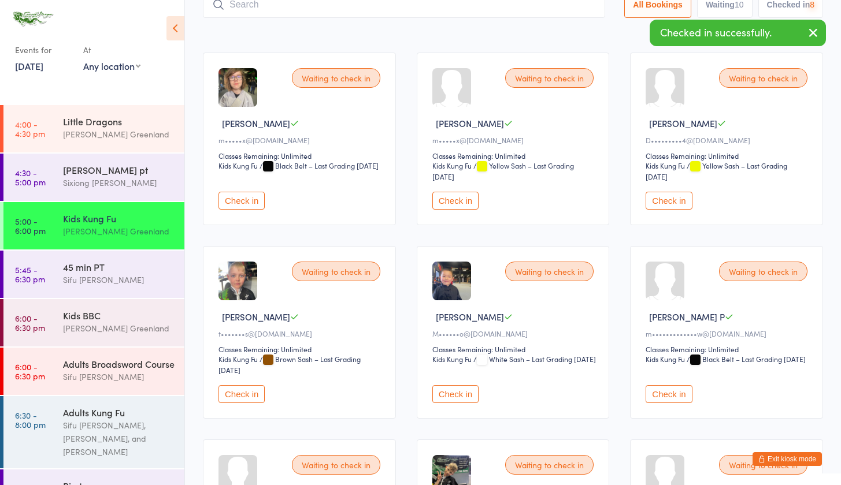
click at [235, 393] on button "Check in" at bounding box center [241, 394] width 46 height 18
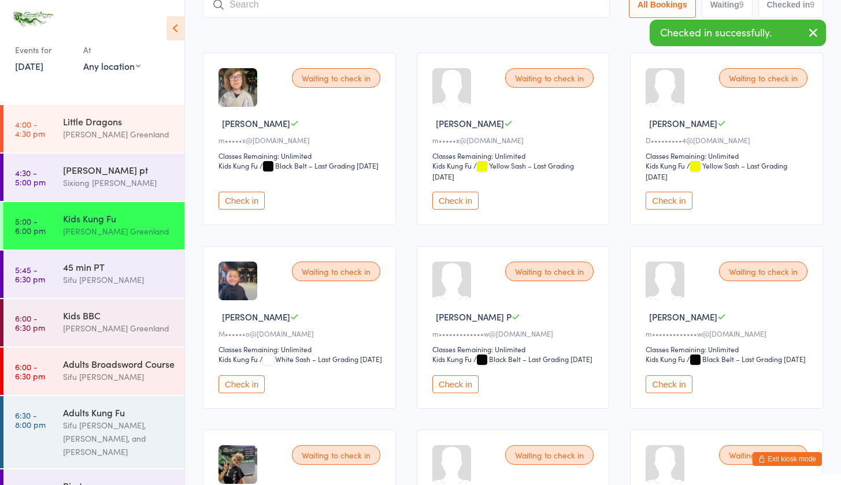
scroll to position [327, 0]
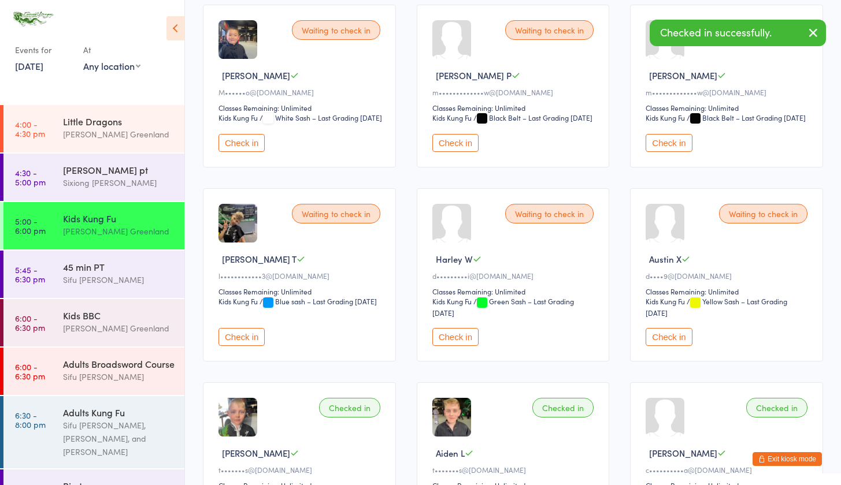
click at [246, 346] on button "Check in" at bounding box center [241, 337] width 46 height 18
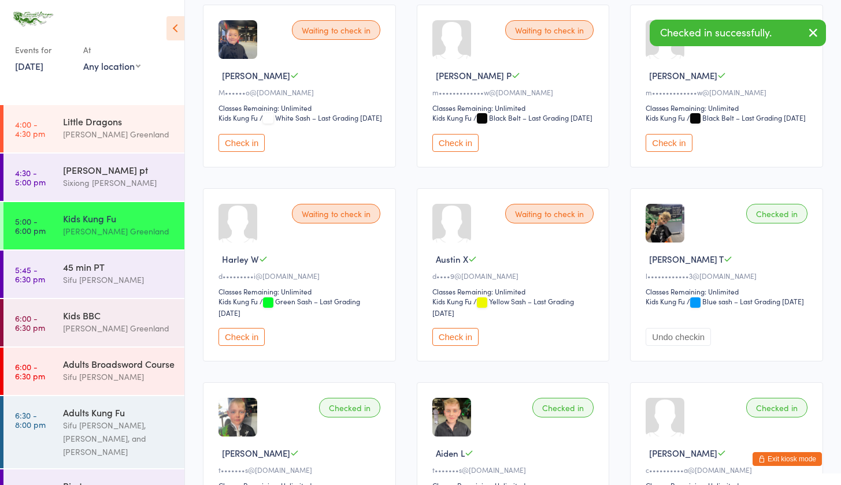
click at [238, 346] on button "Check in" at bounding box center [241, 337] width 46 height 18
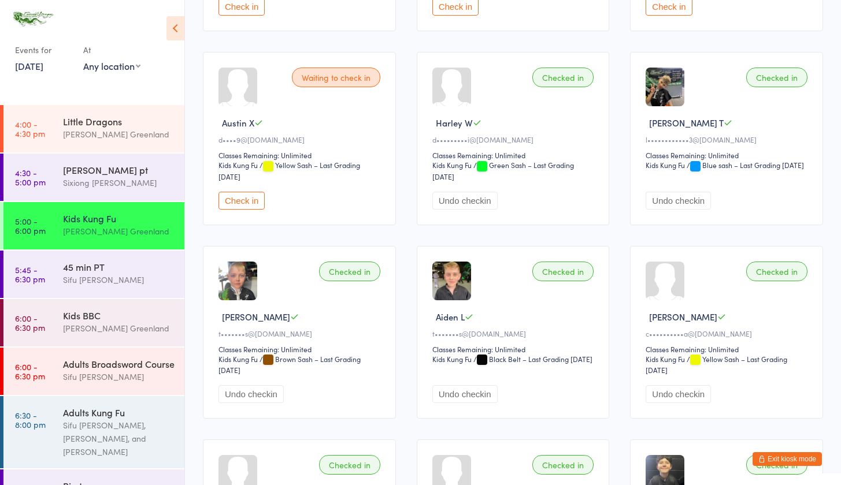
scroll to position [0, 0]
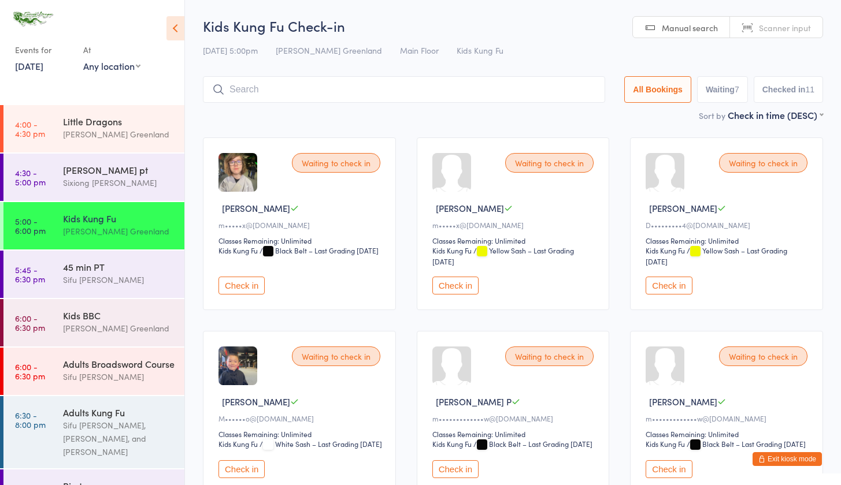
click at [461, 288] on button "Check in" at bounding box center [455, 286] width 46 height 18
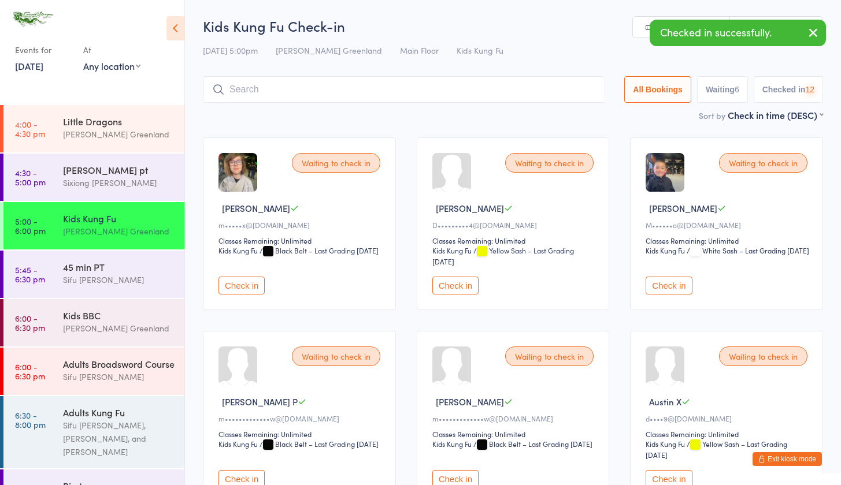
click at [241, 283] on button "Check in" at bounding box center [241, 286] width 46 height 18
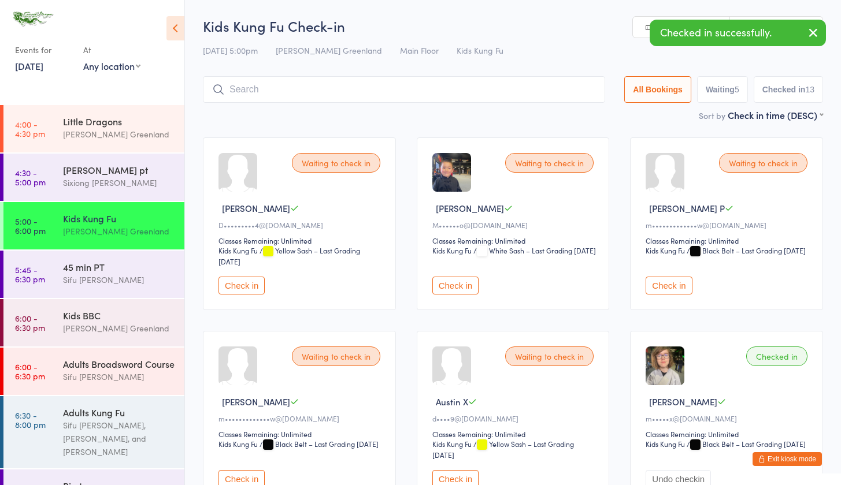
click at [675, 288] on button "Check in" at bounding box center [669, 286] width 46 height 18
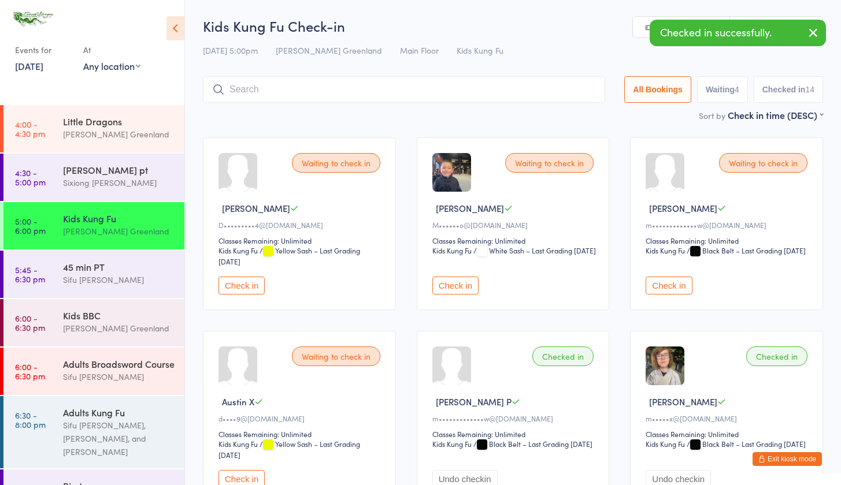
click at [669, 281] on button "Check in" at bounding box center [669, 286] width 46 height 18
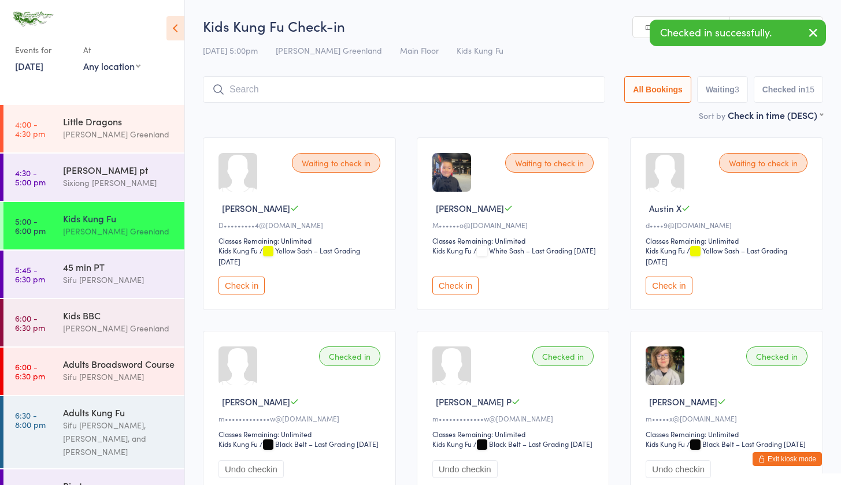
click at [295, 95] on input "search" at bounding box center [404, 89] width 402 height 27
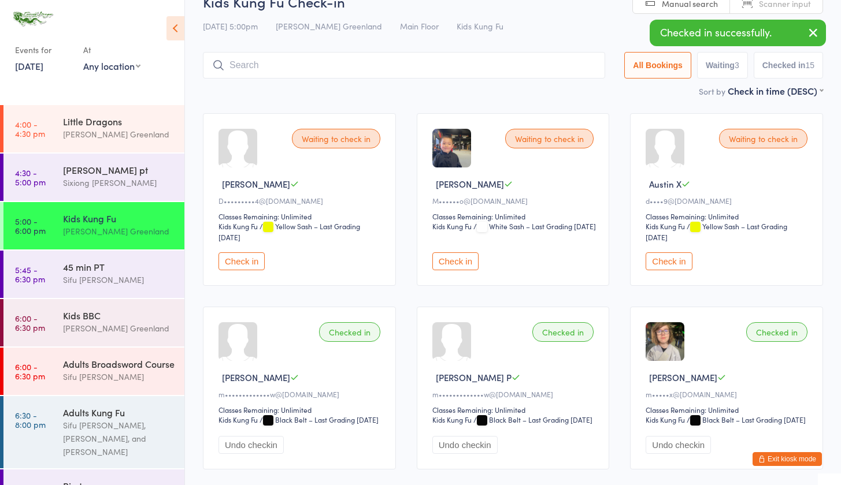
scroll to position [76, 0]
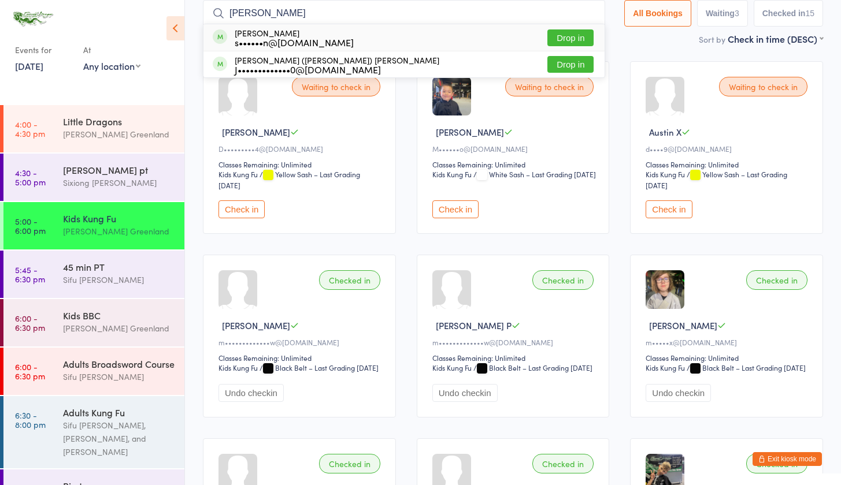
type input "JARED"
click at [571, 31] on button "Drop in" at bounding box center [570, 37] width 46 height 17
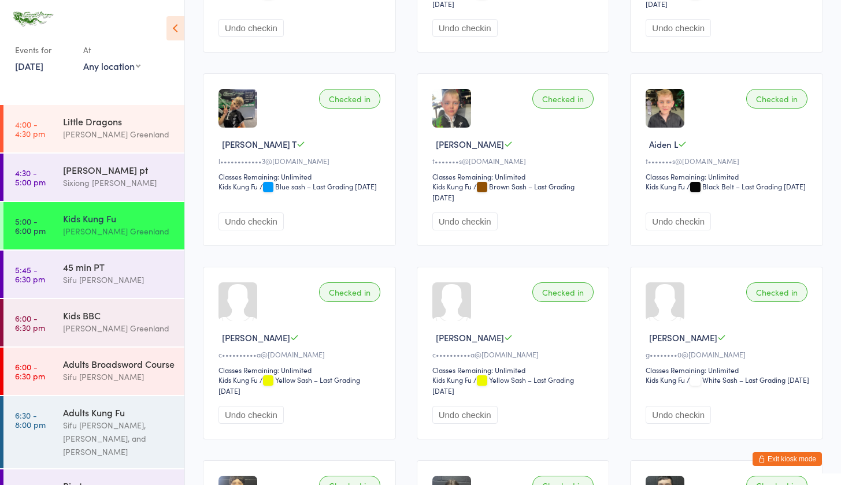
scroll to position [0, 0]
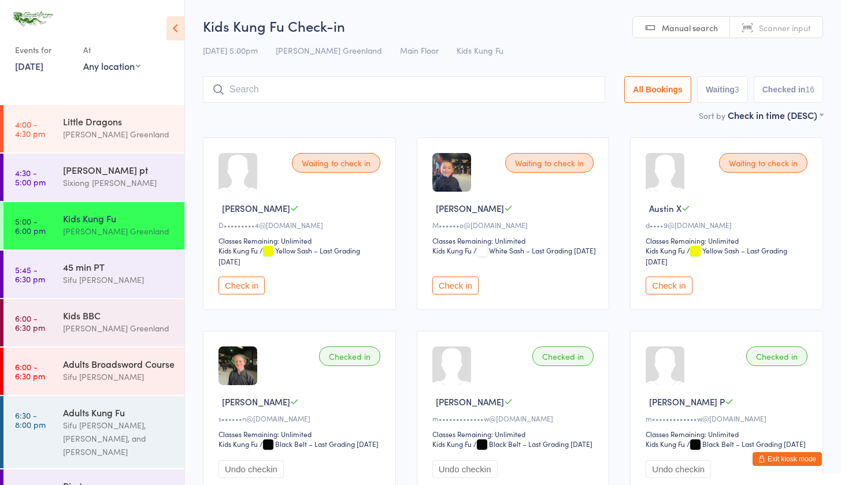
click at [239, 88] on input "search" at bounding box center [404, 89] width 402 height 27
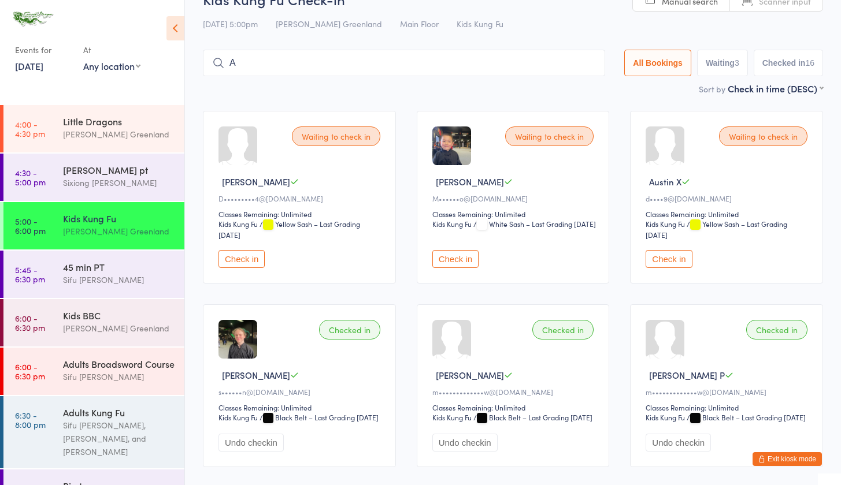
scroll to position [47, 0]
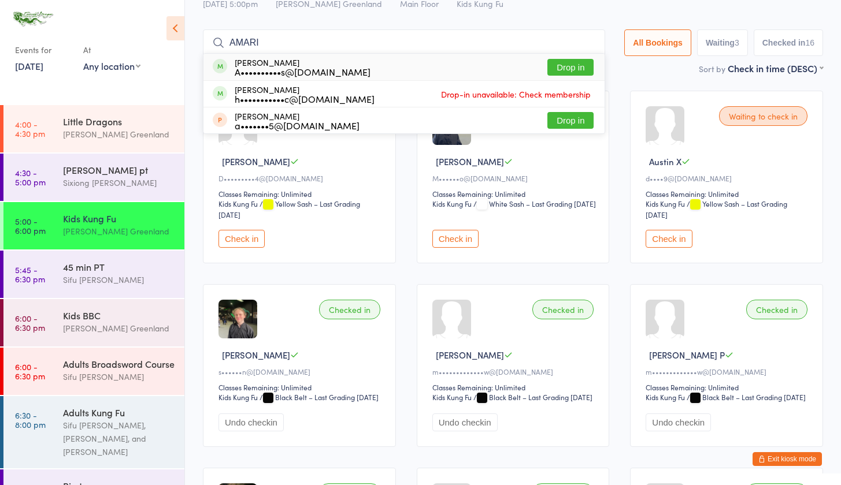
type input "AMARI"
click at [571, 68] on button "Drop in" at bounding box center [570, 67] width 46 height 17
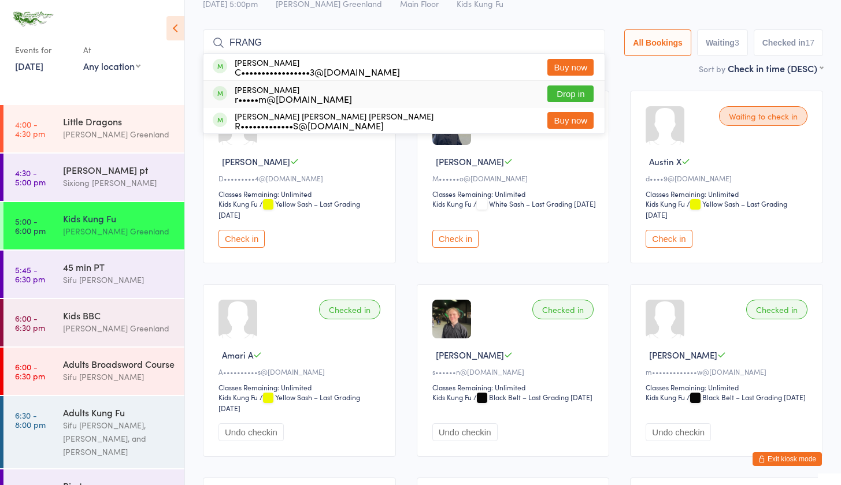
type input "FRANG"
click at [552, 95] on button "Drop in" at bounding box center [570, 94] width 46 height 17
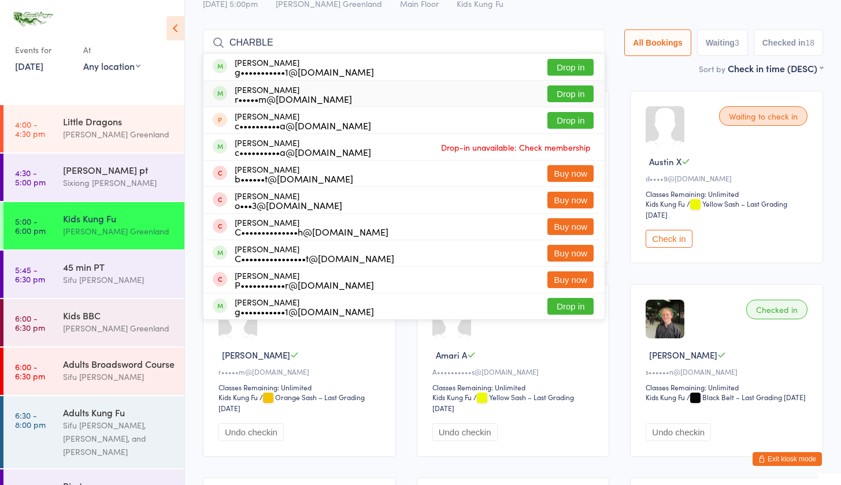
type input "CHARBLE"
click at [568, 94] on button "Drop in" at bounding box center [570, 94] width 46 height 17
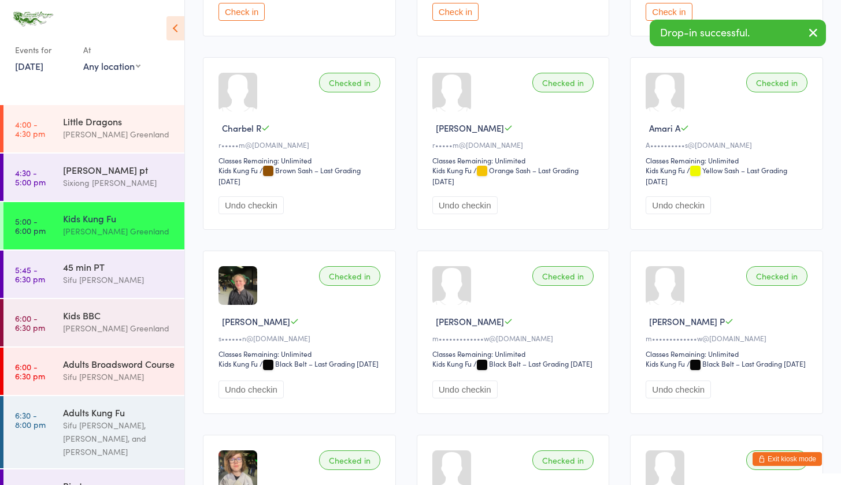
scroll to position [23, 0]
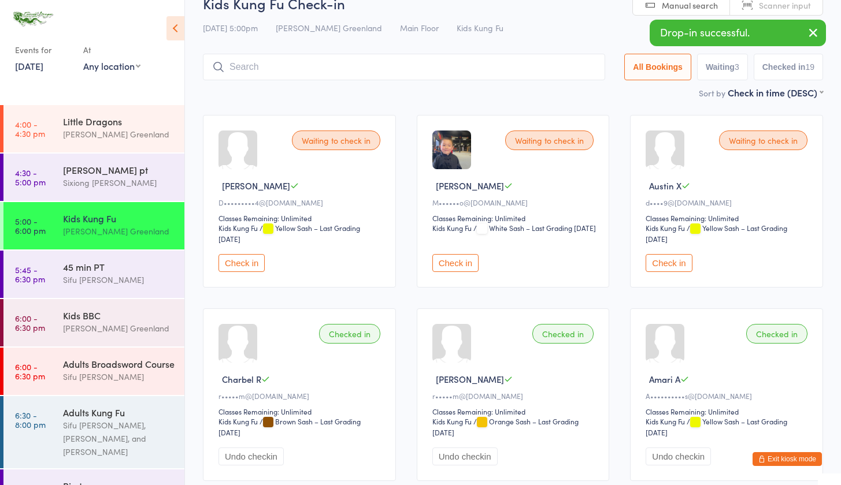
click at [454, 259] on button "Check in" at bounding box center [455, 263] width 46 height 18
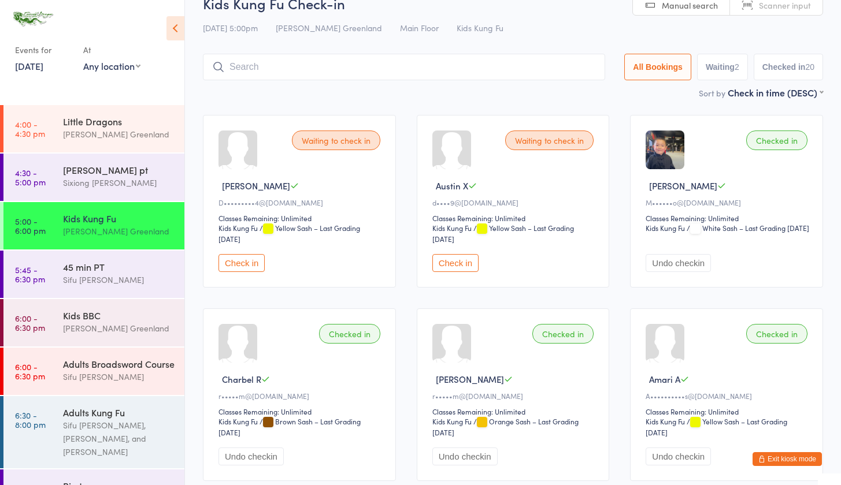
click at [266, 64] on input "search" at bounding box center [404, 67] width 402 height 27
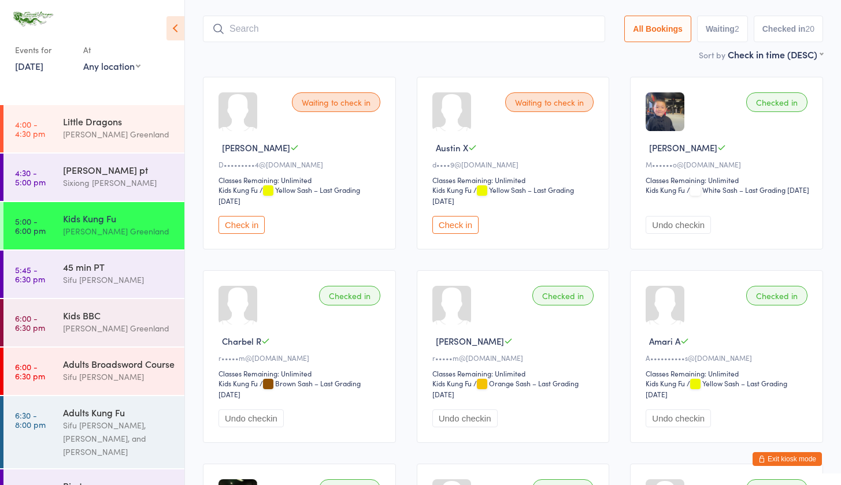
scroll to position [76, 0]
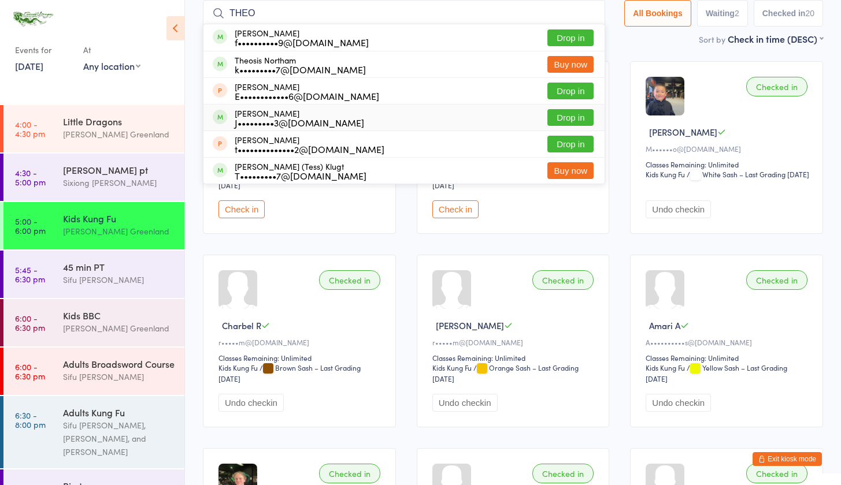
type input "THEO"
click at [555, 118] on button "Drop in" at bounding box center [570, 117] width 46 height 17
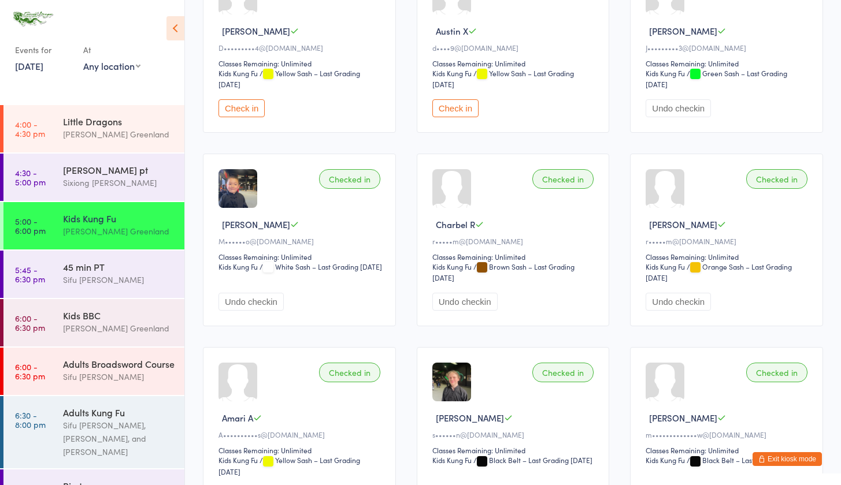
scroll to position [0, 0]
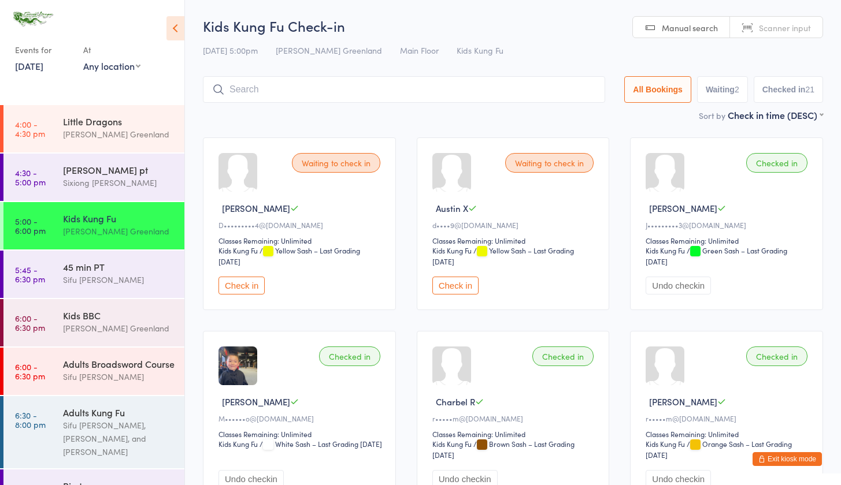
click at [303, 90] on input "search" at bounding box center [404, 89] width 402 height 27
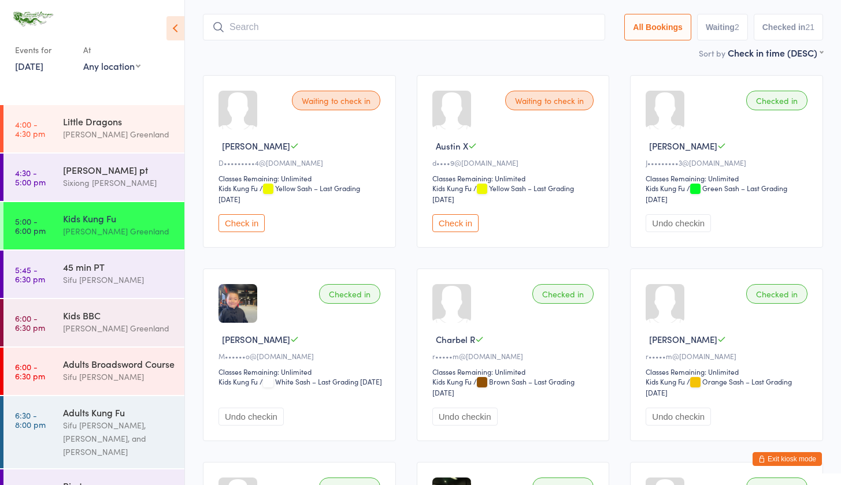
scroll to position [76, 0]
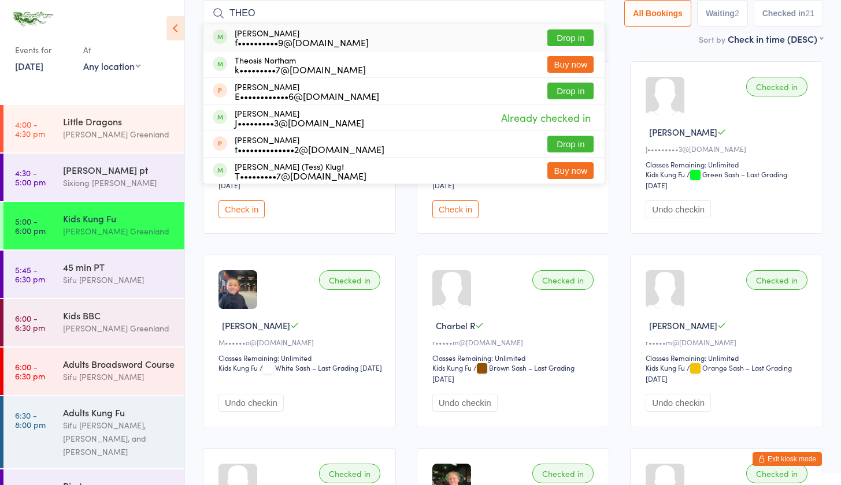
type input "THEO"
click at [576, 37] on button "Drop in" at bounding box center [570, 37] width 46 height 17
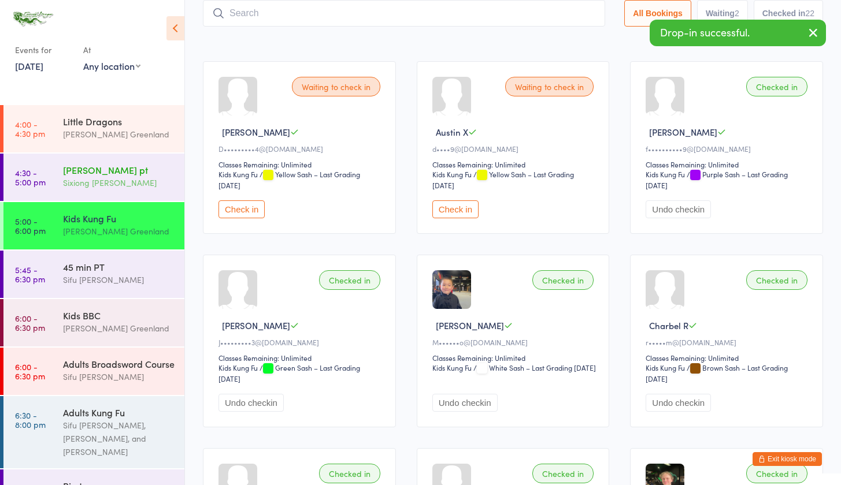
click at [102, 181] on div "Sixiong [PERSON_NAME]" at bounding box center [119, 182] width 112 height 13
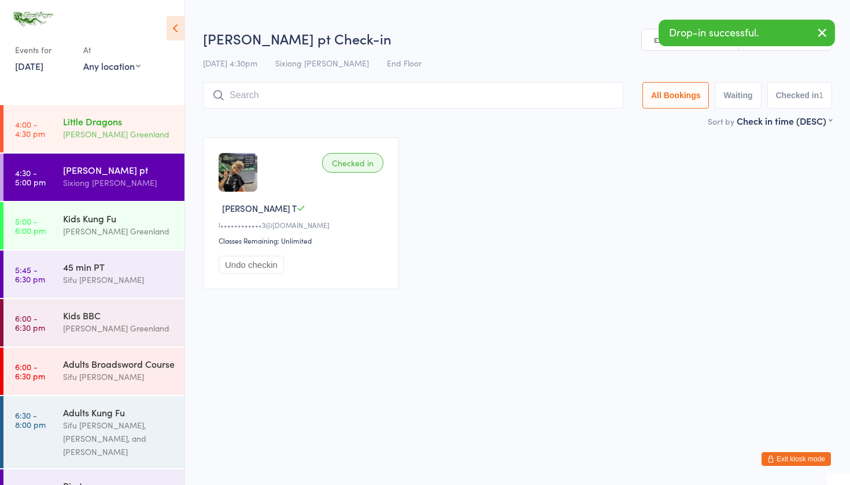
click at [98, 134] on div "[PERSON_NAME] Greenland" at bounding box center [119, 134] width 112 height 13
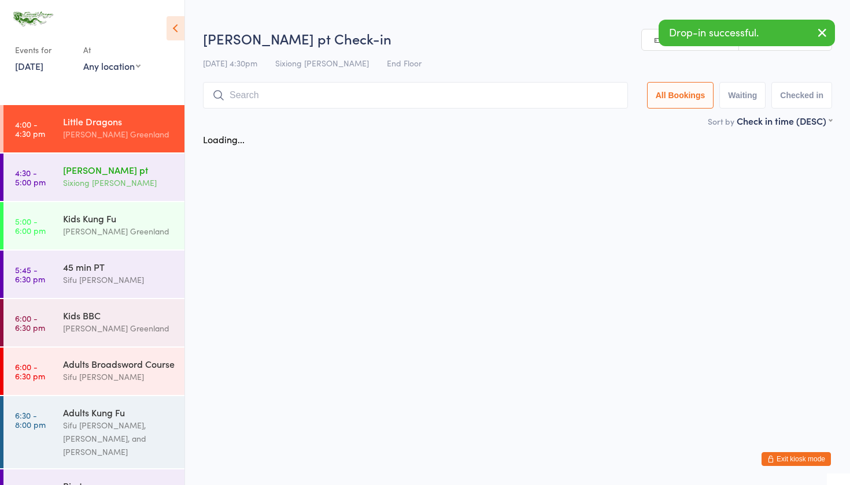
click at [99, 182] on div "Sixiong [PERSON_NAME]" at bounding box center [119, 182] width 112 height 13
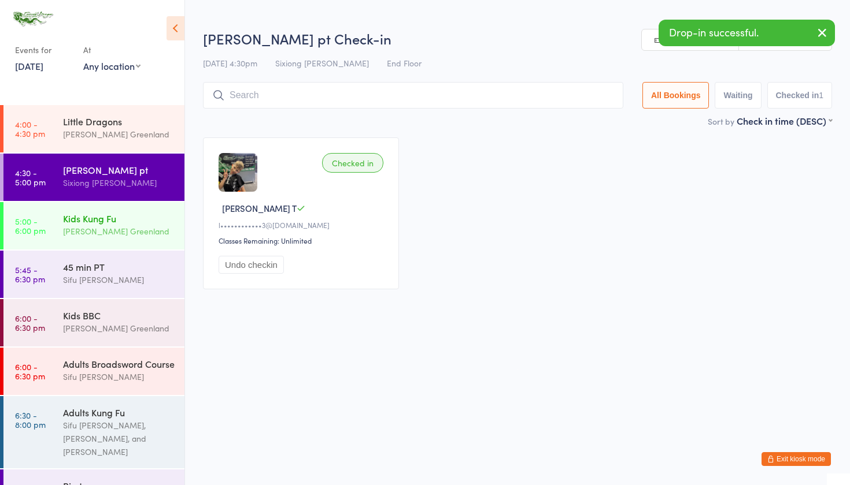
click at [88, 229] on div "[PERSON_NAME] Greenland" at bounding box center [119, 231] width 112 height 13
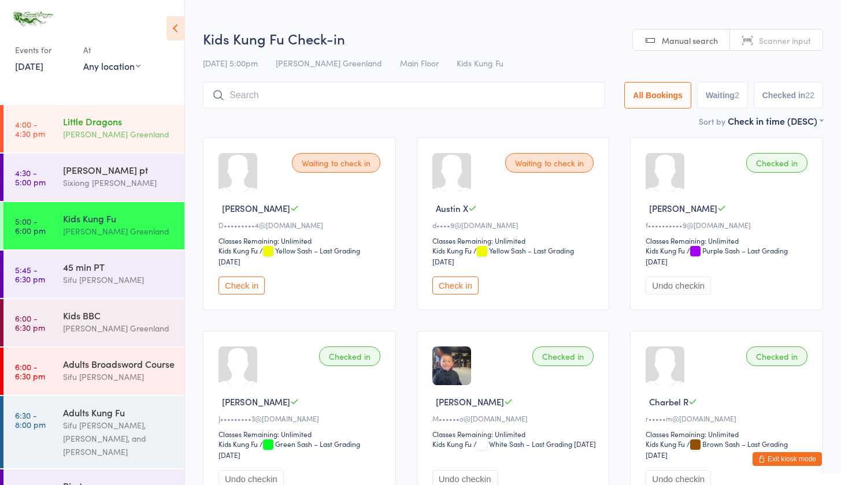
click at [80, 136] on div "[PERSON_NAME] Greenland" at bounding box center [119, 134] width 112 height 13
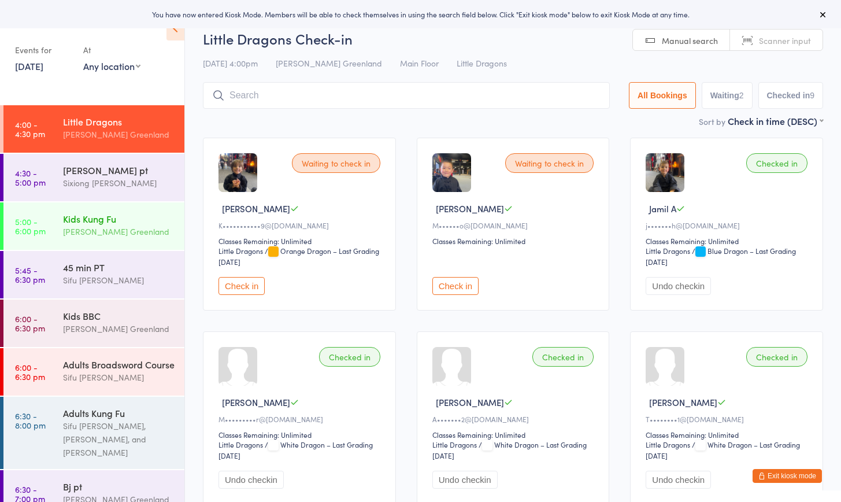
click at [85, 224] on div "Kids Kung Fu" at bounding box center [119, 218] width 112 height 13
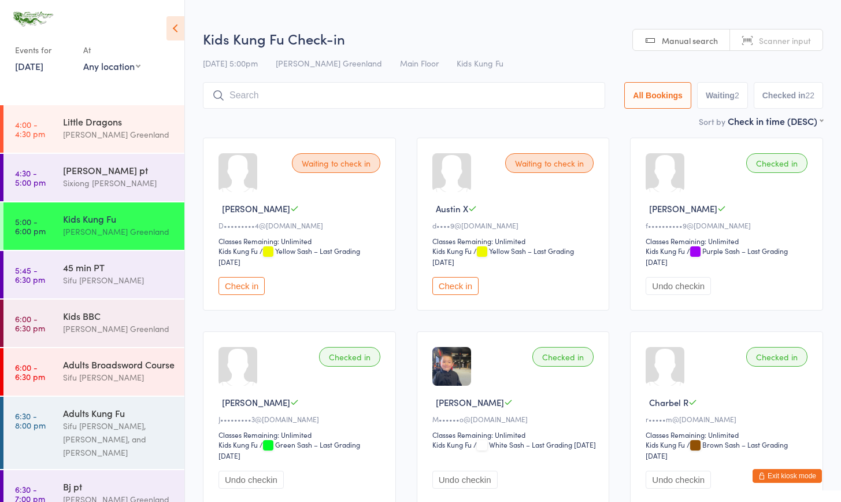
click at [462, 316] on button "Exit kiosk mode" at bounding box center [786, 476] width 69 height 14
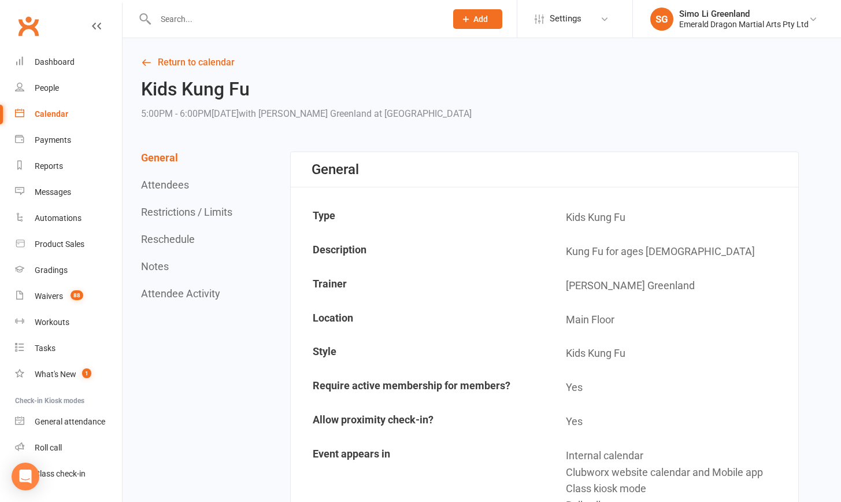
click at [39, 275] on link "Gradings" at bounding box center [68, 270] width 107 height 26
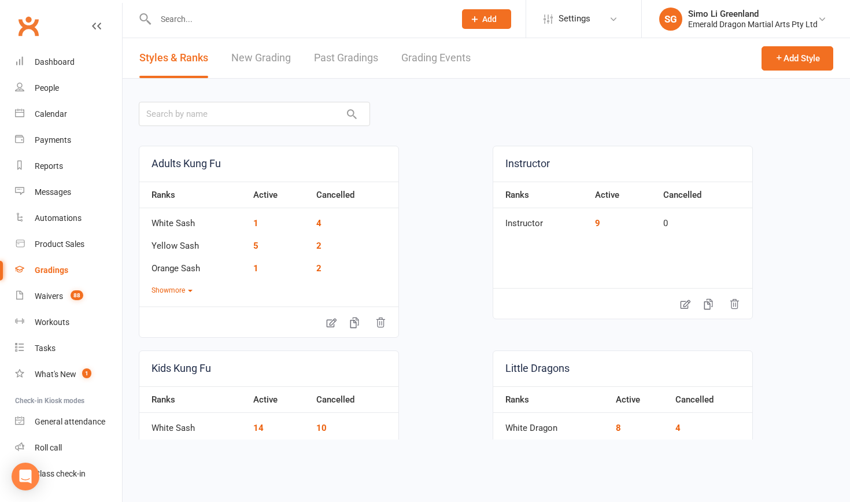
click at [363, 62] on link "Past Gradings" at bounding box center [346, 58] width 64 height 40
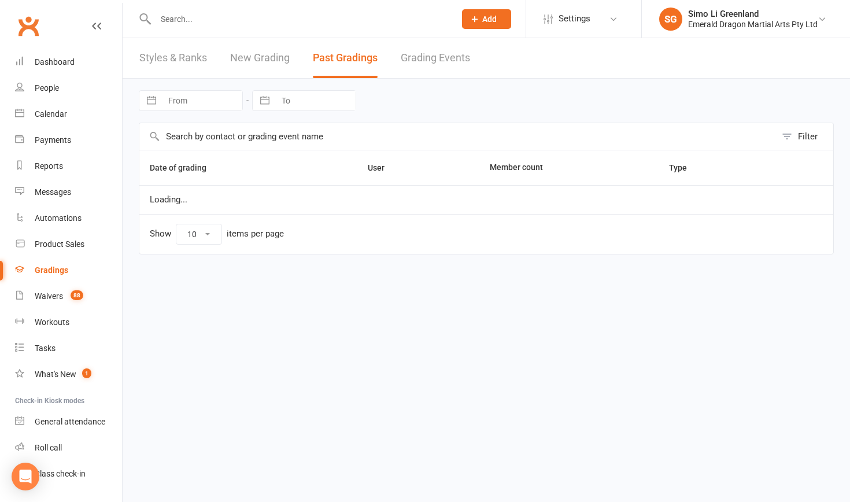
click at [447, 56] on link "Grading Events" at bounding box center [435, 58] width 69 height 40
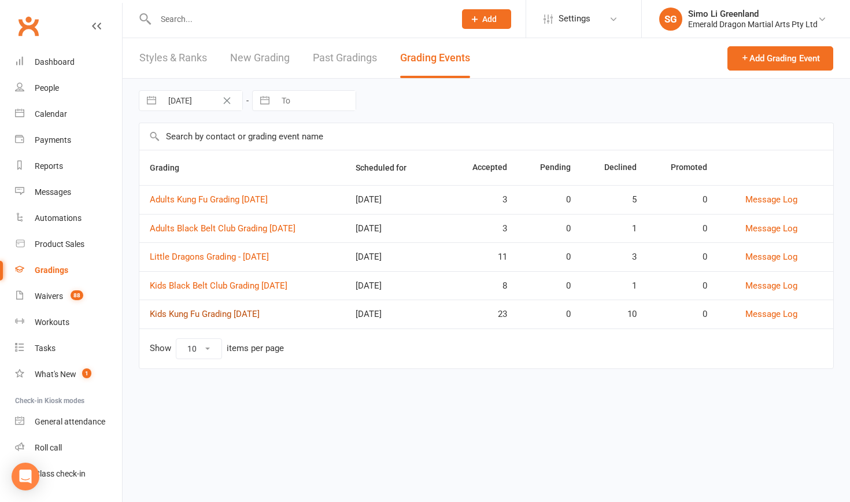
click at [238, 314] on link "Kids Kung Fu Grading [DATE]" at bounding box center [205, 314] width 110 height 10
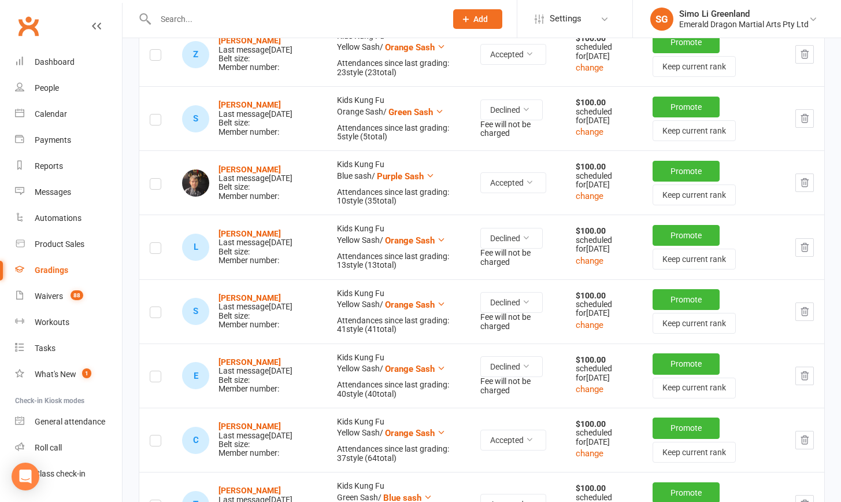
scroll to position [913, 0]
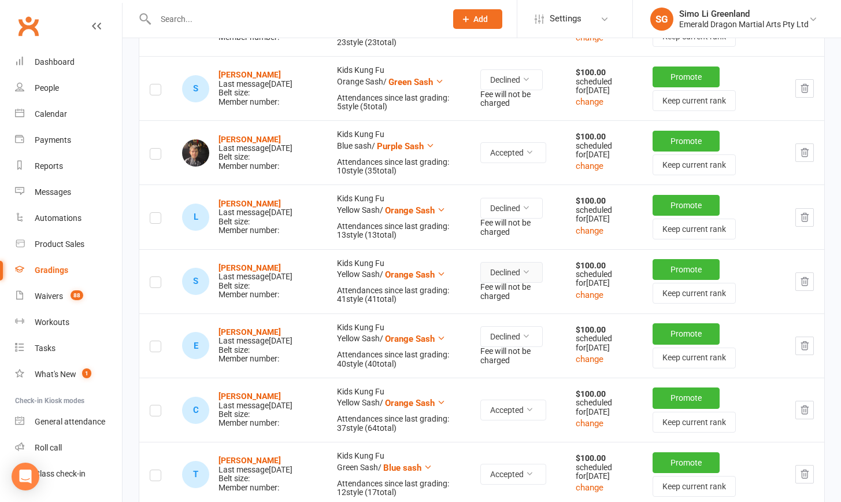
click at [529, 276] on icon at bounding box center [526, 272] width 8 height 8
click at [481, 335] on link "Accepted" at bounding box center [480, 333] width 114 height 23
click at [526, 340] on icon at bounding box center [526, 336] width 8 height 8
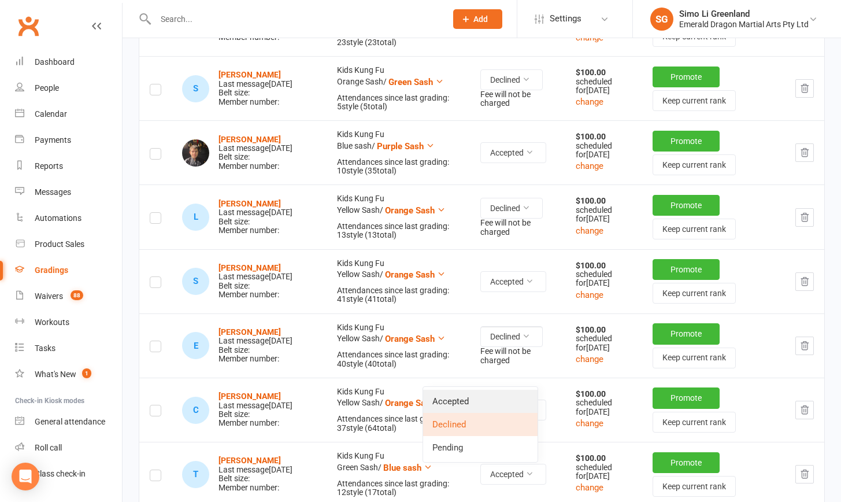
click at [465, 401] on link "Accepted" at bounding box center [480, 401] width 114 height 23
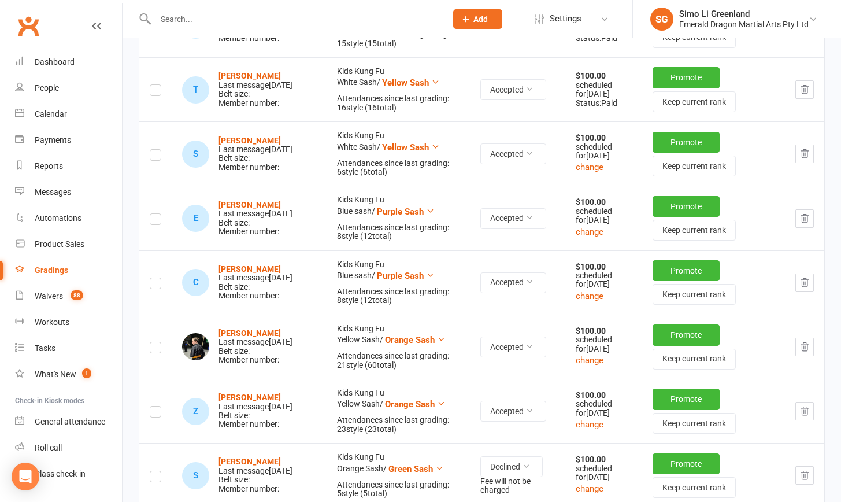
scroll to position [0, 0]
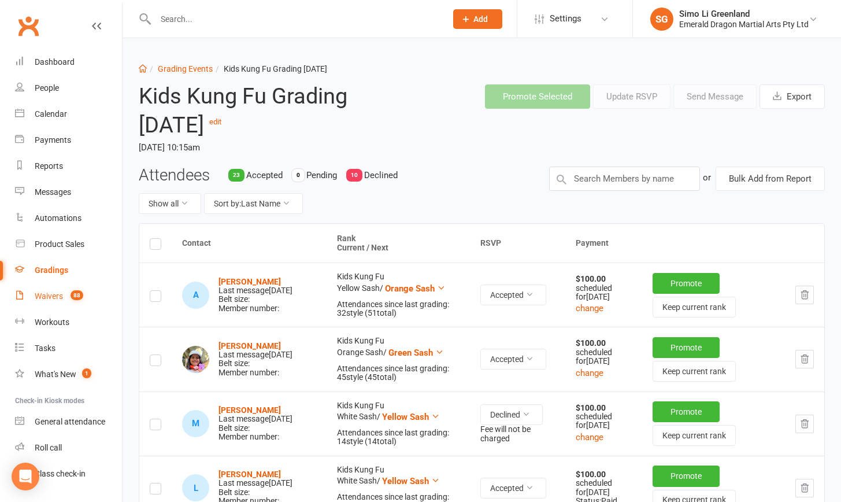
click at [38, 296] on div "Waivers" at bounding box center [49, 295] width 28 height 9
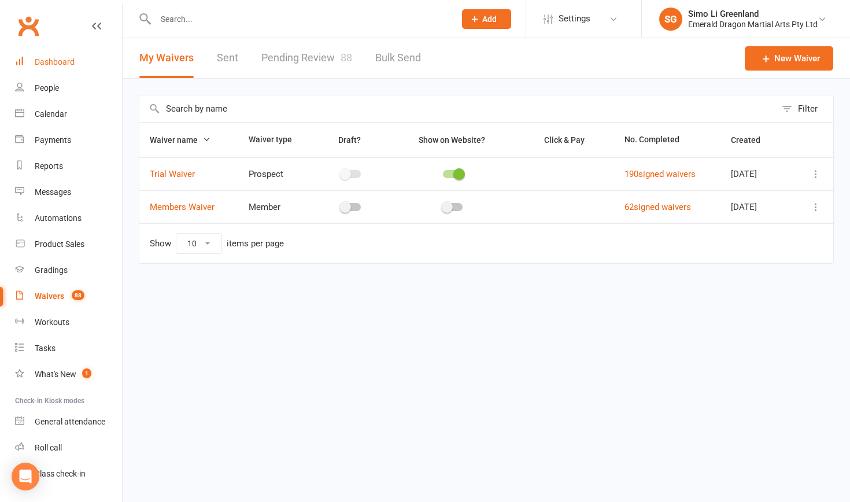
click at [58, 55] on link "Dashboard" at bounding box center [68, 62] width 107 height 26
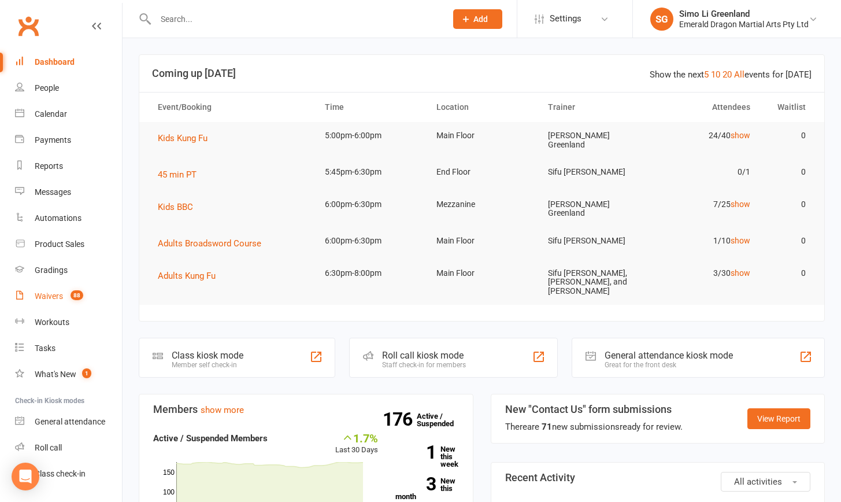
click at [58, 290] on link "Waivers 88" at bounding box center [68, 296] width 107 height 26
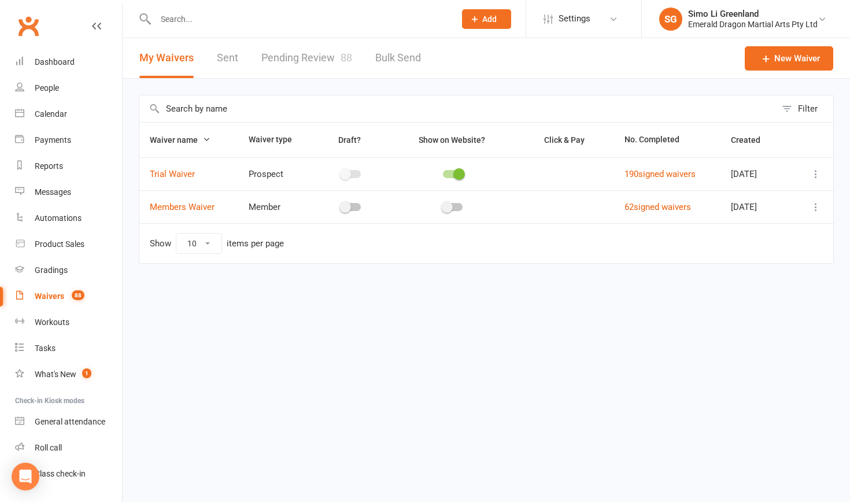
click at [198, 23] on input "text" at bounding box center [299, 19] width 295 height 16
click at [65, 62] on div "Dashboard" at bounding box center [55, 61] width 40 height 9
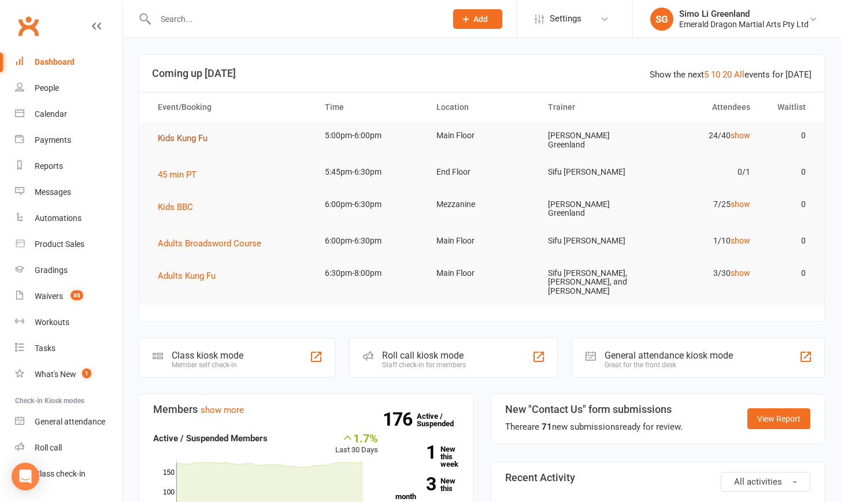
click at [194, 136] on span "Kids Kung Fu" at bounding box center [183, 138] width 50 height 10
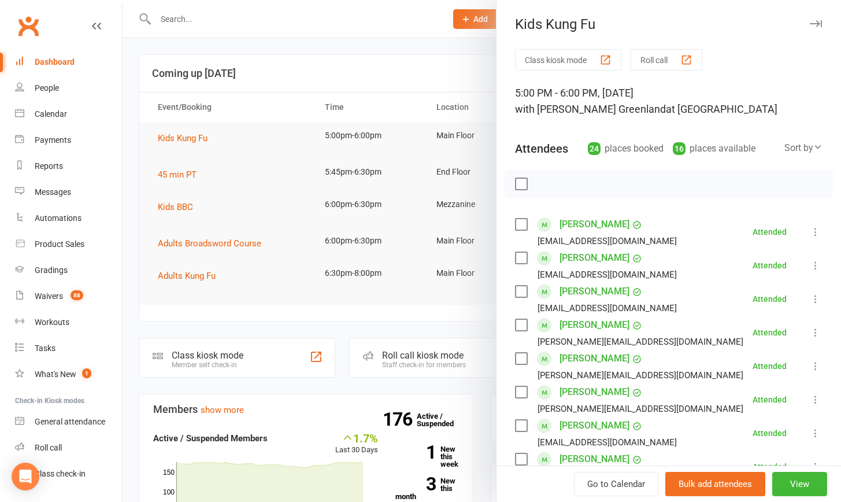
click at [540, 60] on button "Class kiosk mode" at bounding box center [568, 59] width 106 height 21
